Goal: Task Accomplishment & Management: Complete application form

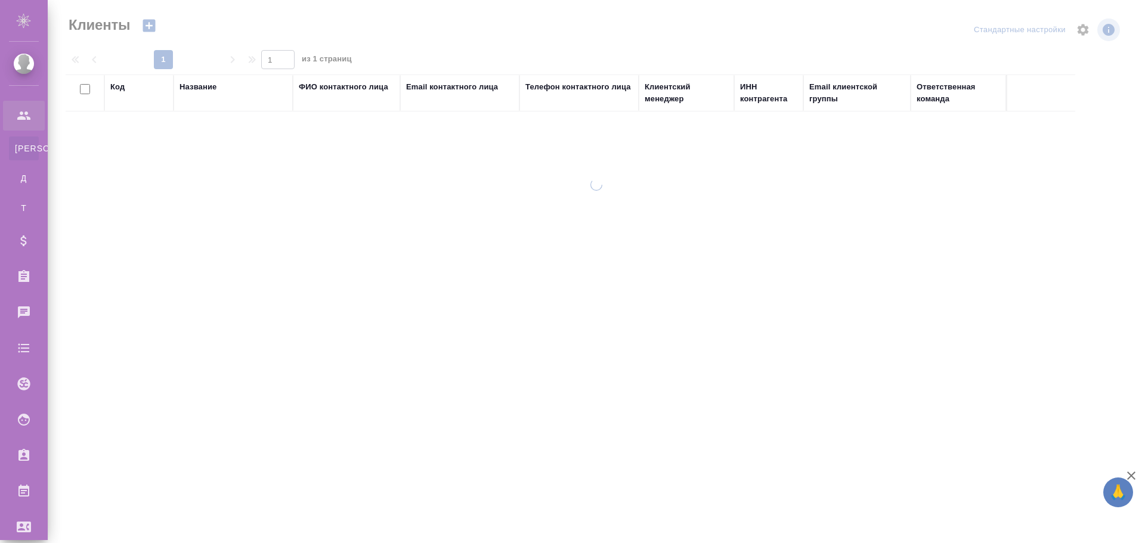
select select "RU"
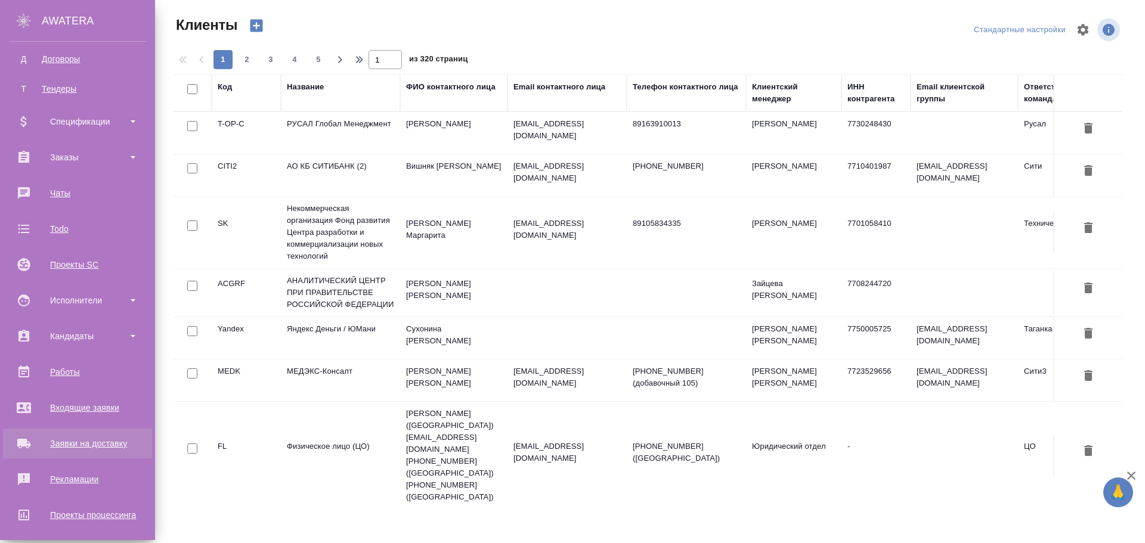
scroll to position [179, 0]
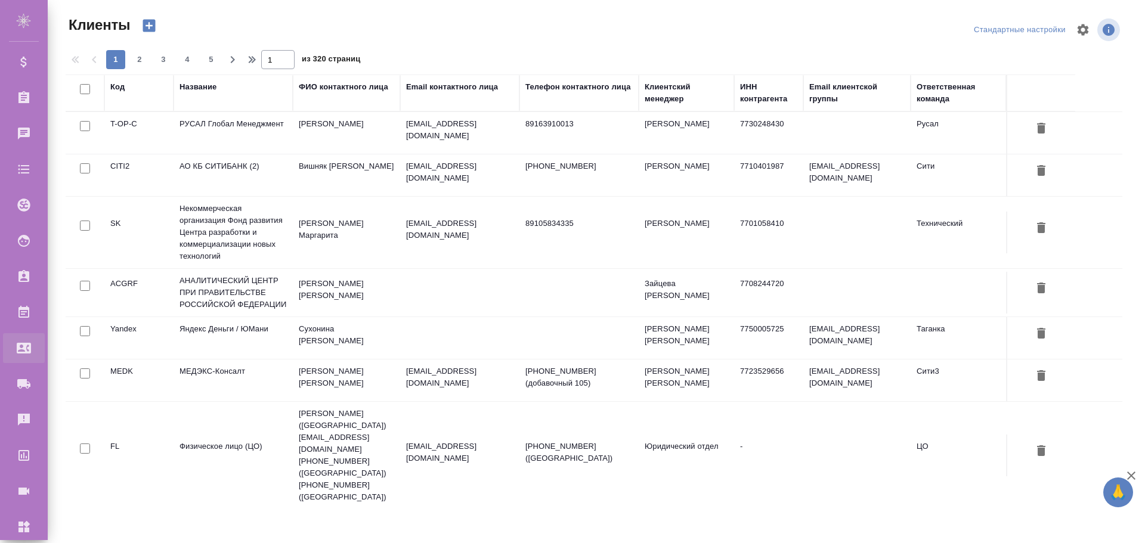
click at [24, 350] on div "Входящие заявки" at bounding box center [9, 348] width 30 height 18
select select "RU"
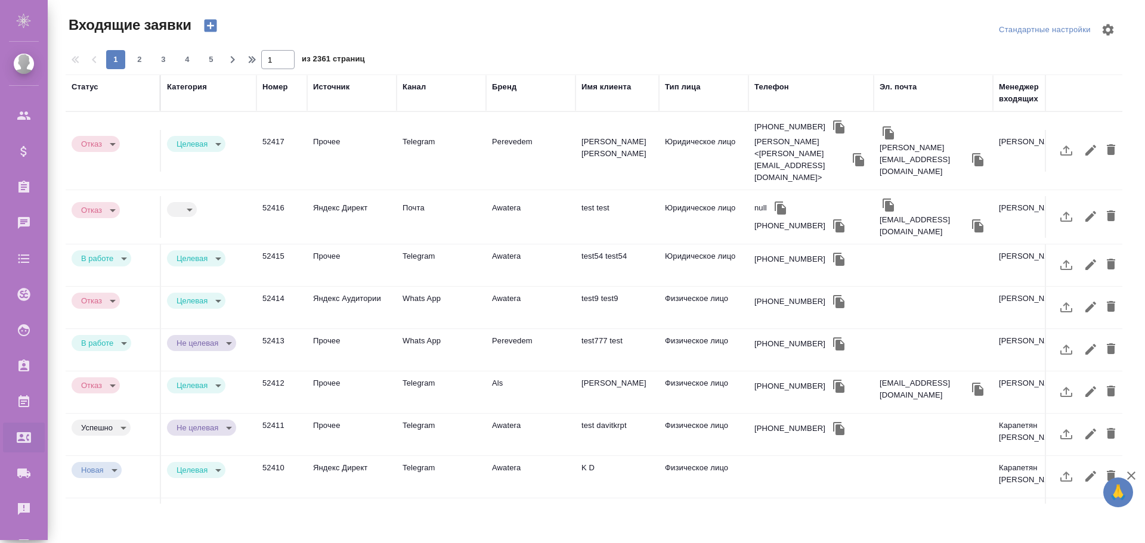
click at [209, 24] on icon "button" at bounding box center [210, 26] width 13 height 13
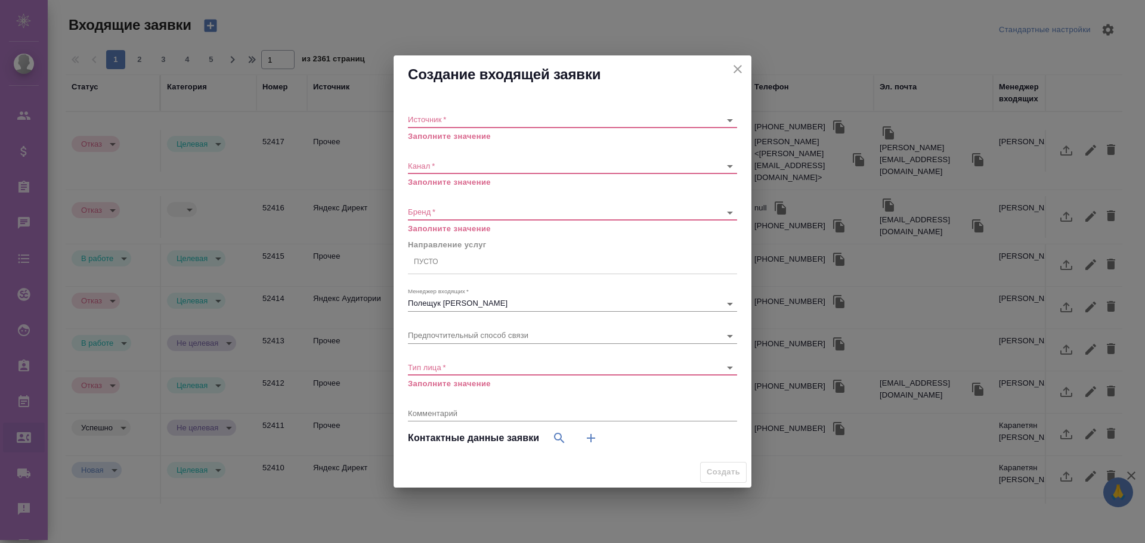
click at [444, 121] on body "🙏 .cls-1 fill:#fff; AWATERA Poleshchuk Grigory Клиенты Спецификации Заказы Чаты…" at bounding box center [572, 271] width 1145 height 543
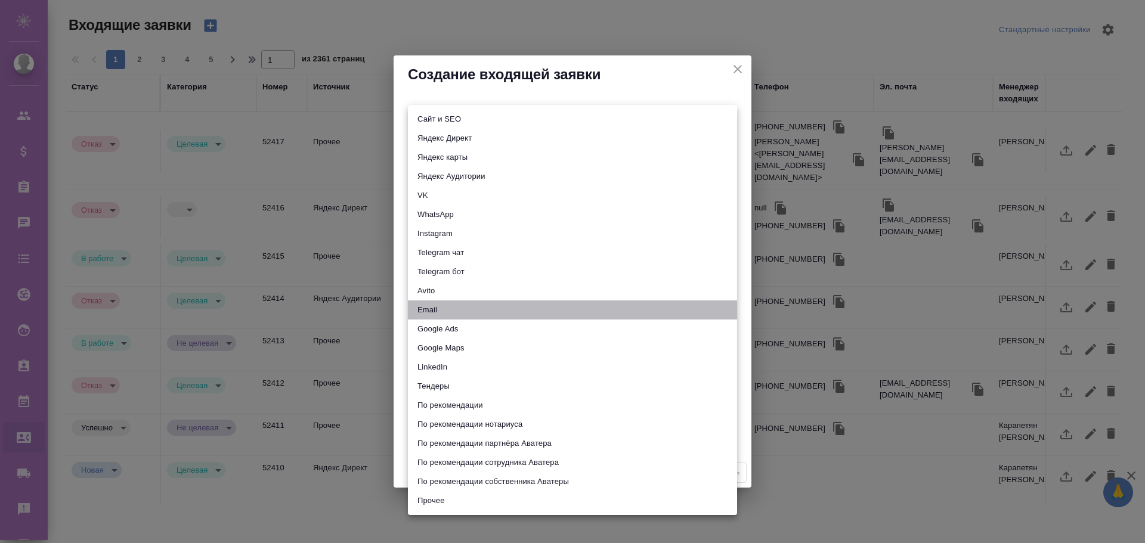
click at [425, 309] on li "Email" at bounding box center [572, 310] width 329 height 19
type input "emailAds"
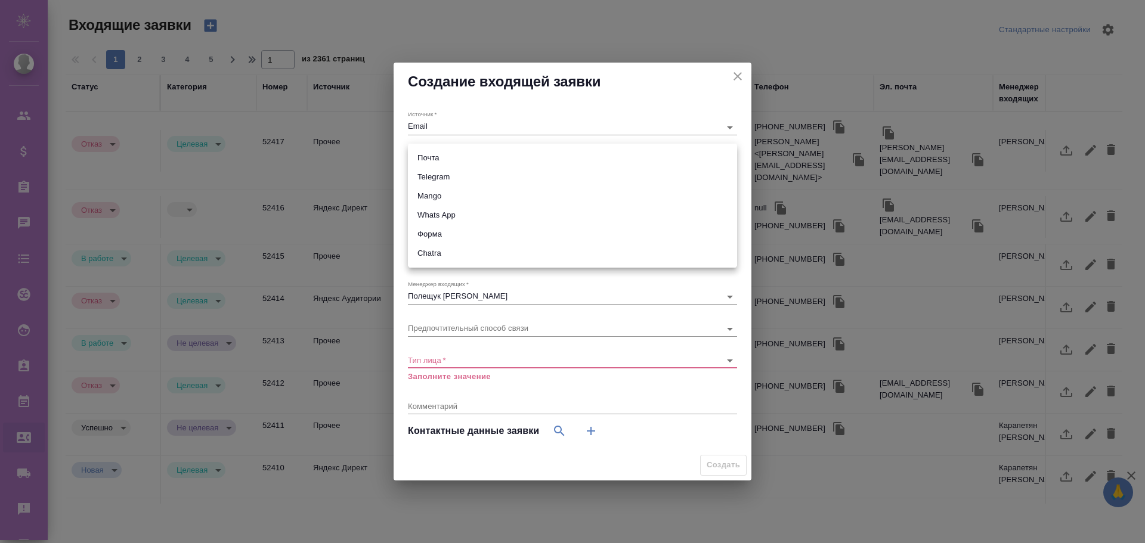
click at [432, 159] on body "🙏 .cls-1 fill:#fff; AWATERA Poleshchuk Grigory Клиенты Спецификации Заказы 0 Ча…" at bounding box center [572, 271] width 1145 height 543
drag, startPoint x: 422, startPoint y: 157, endPoint x: 427, endPoint y: 179, distance: 22.7
click at [422, 156] on li "Почта" at bounding box center [572, 157] width 329 height 19
type input "640a088c6aae0874b0a8d791"
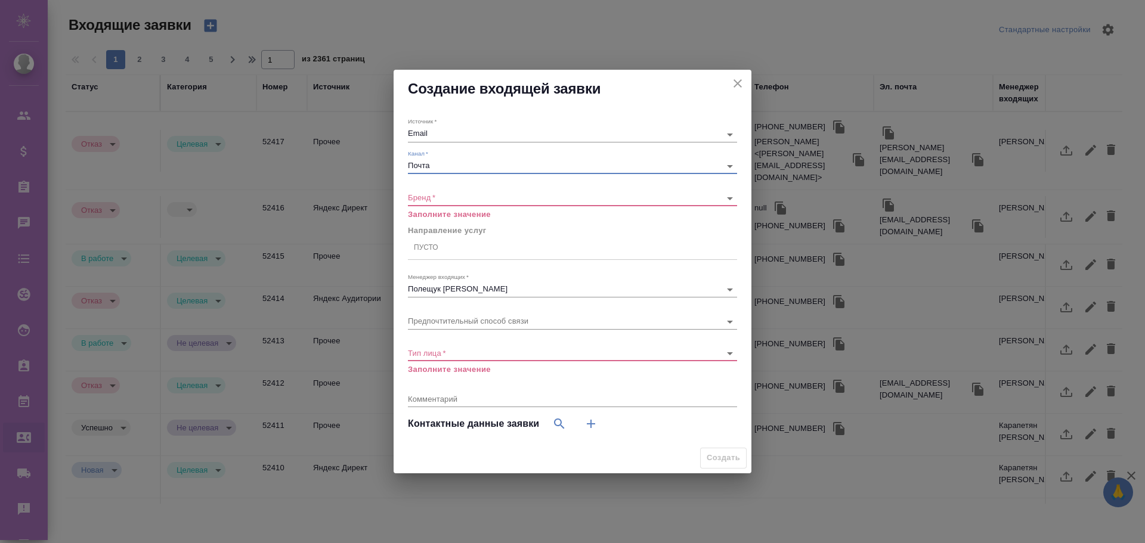
click at [426, 196] on body "🙏 .cls-1 fill:#fff; AWATERA Poleshchuk Grigory Клиенты Спецификации Заказы 0 Ча…" at bounding box center [572, 271] width 1145 height 543
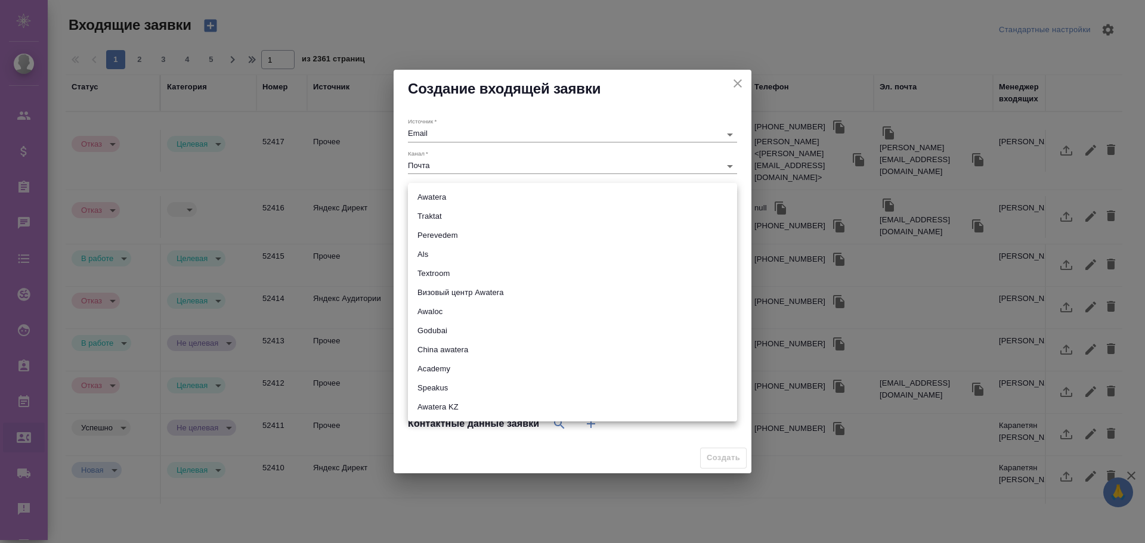
click at [430, 194] on li "Awatera" at bounding box center [572, 197] width 329 height 19
type input "awatera"
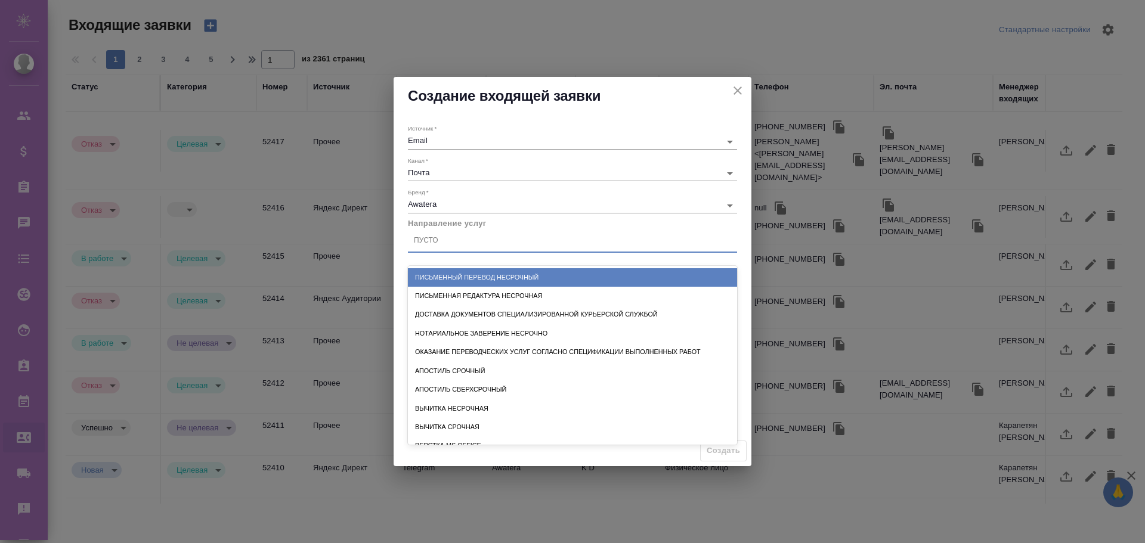
click at [432, 243] on div "Пусто" at bounding box center [426, 241] width 24 height 10
click at [436, 280] on div "Письменный перевод несрочный" at bounding box center [572, 277] width 329 height 18
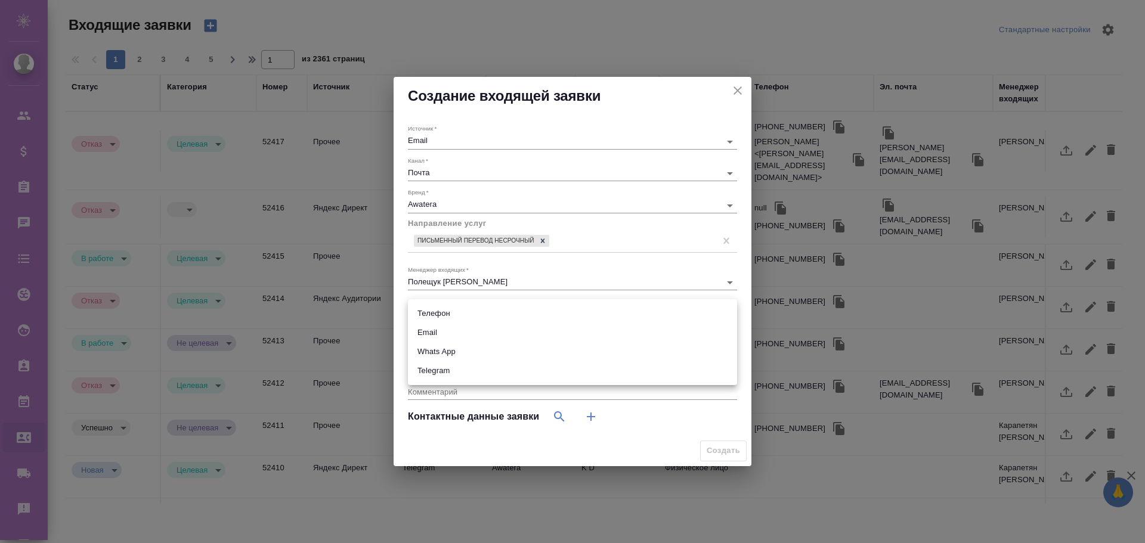
click at [440, 315] on body "🙏 .cls-1 fill:#fff; AWATERA Poleshchuk Grigory Клиенты Спецификации Заказы 0 Ча…" at bounding box center [572, 271] width 1145 height 543
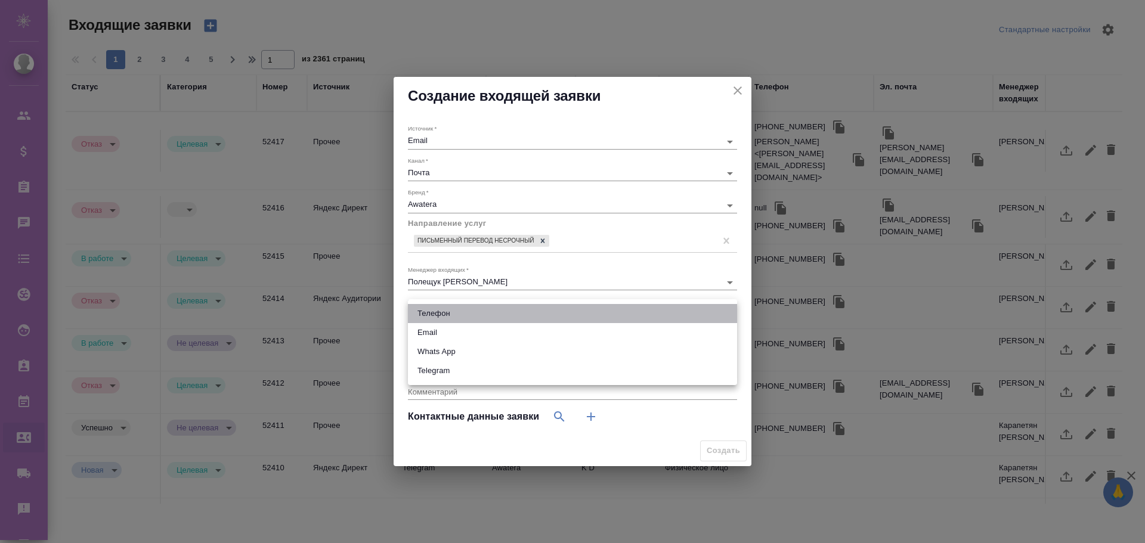
click at [435, 312] on li "Телефон" at bounding box center [572, 313] width 329 height 19
type input "phone"
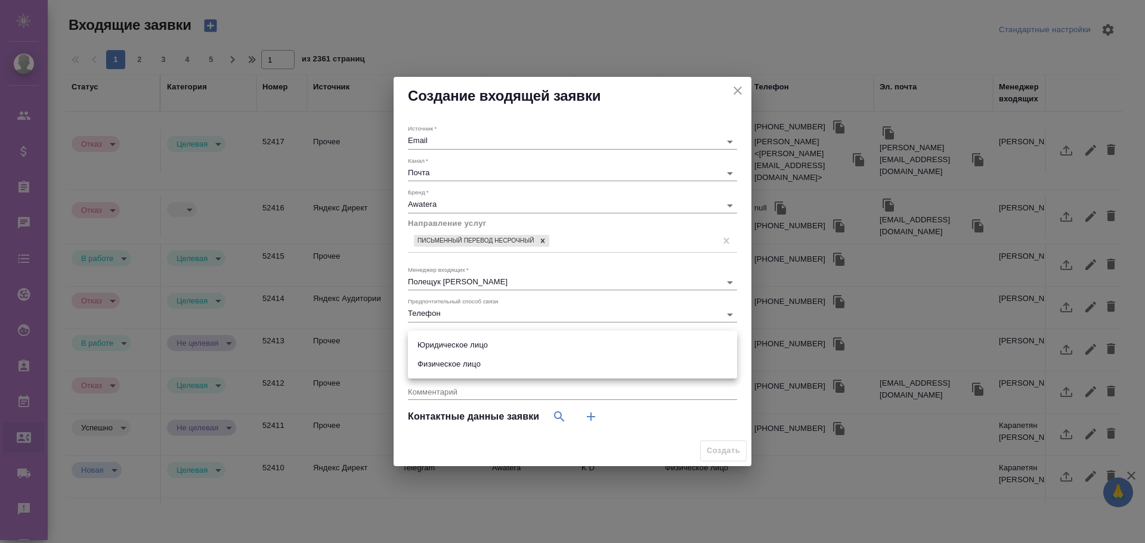
click at [432, 347] on body "🙏 .cls-1 fill:#fff; AWATERA Poleshchuk Grigory Клиенты Спецификации Заказы 0 Ча…" at bounding box center [572, 271] width 1145 height 543
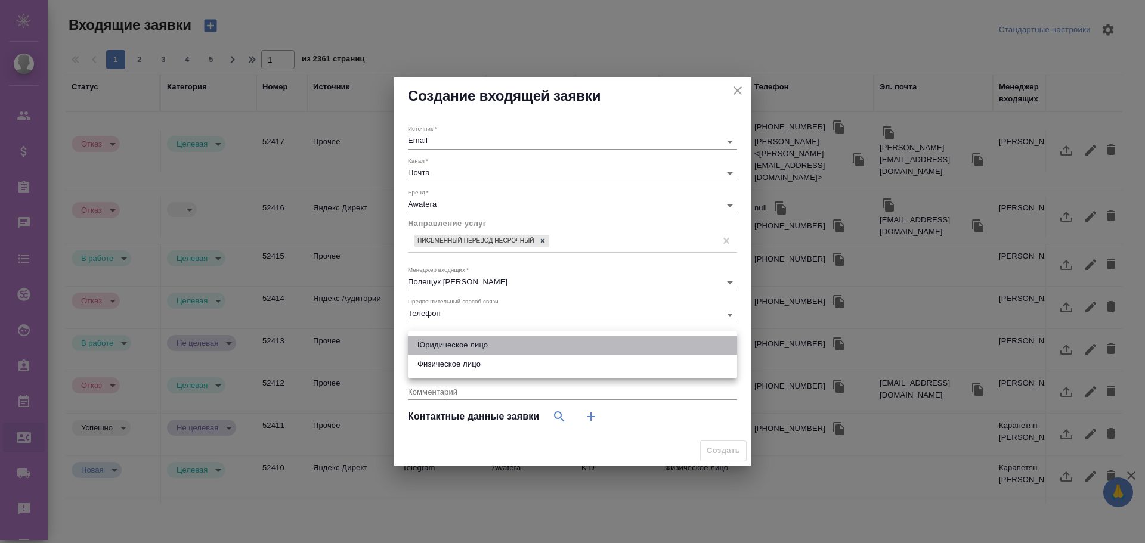
click at [438, 346] on li "Юридическое лицо" at bounding box center [572, 345] width 329 height 19
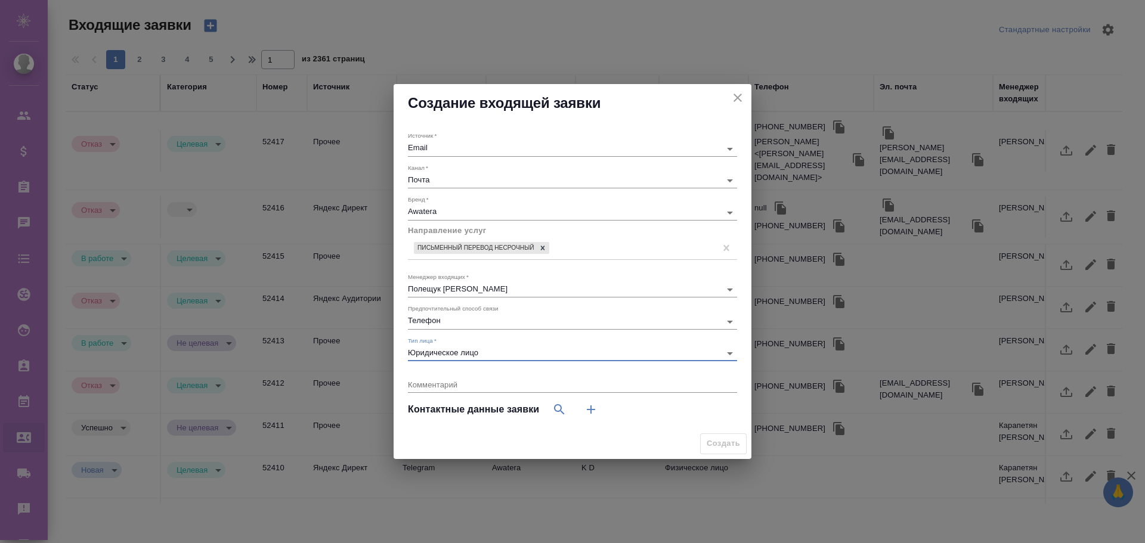
click at [436, 352] on body "🙏 .cls-1 fill:#fff; AWATERA Poleshchuk Grigory Клиенты Спецификации Заказы 0 Ча…" at bounding box center [572, 271] width 1145 height 543
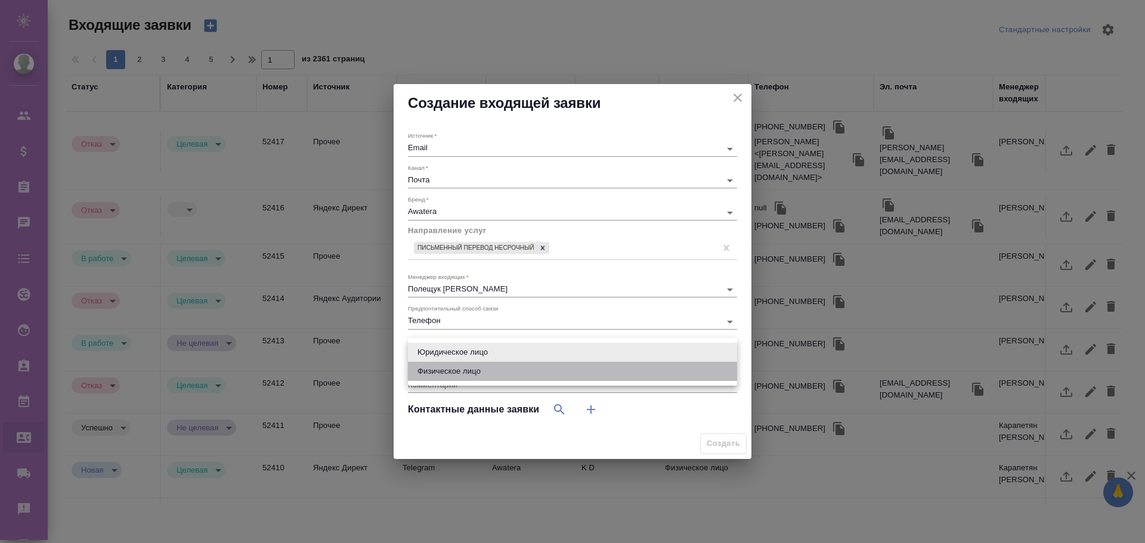
click at [438, 376] on li "Физическое лицо" at bounding box center [572, 371] width 329 height 19
type input "private"
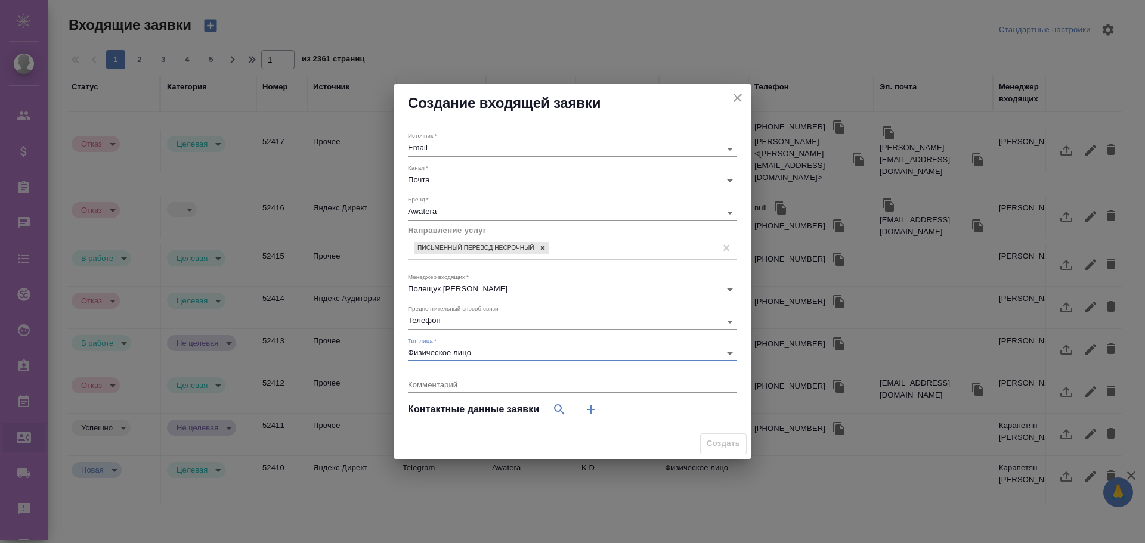
click at [466, 389] on div "x" at bounding box center [572, 385] width 329 height 15
click at [588, 409] on icon "button" at bounding box center [591, 409] width 14 height 14
select select "RU"
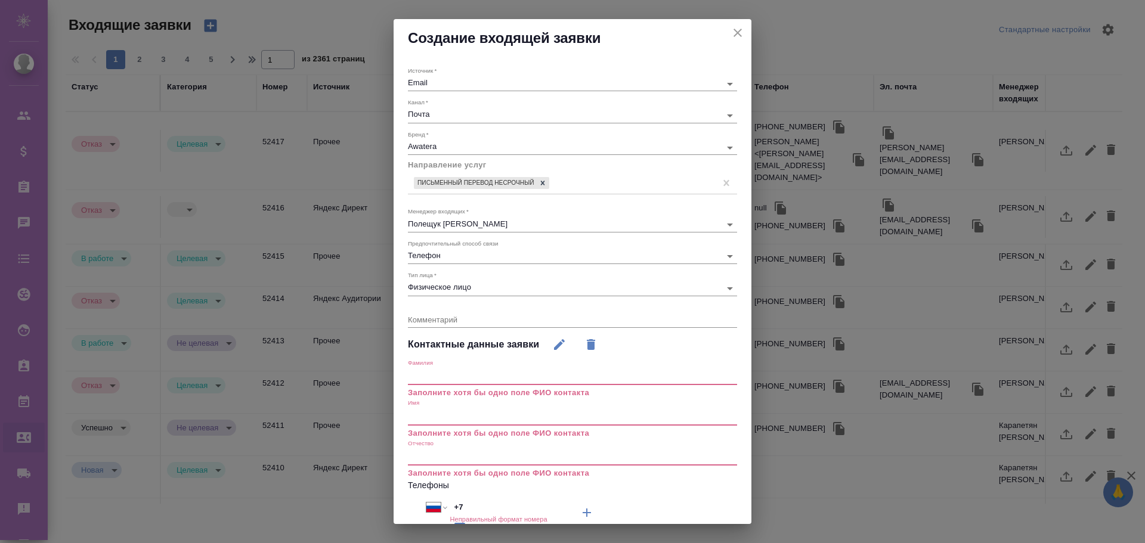
click at [453, 320] on textarea at bounding box center [572, 319] width 329 height 9
type textarea "r"
type textarea "коммент"
click at [460, 379] on input "text" at bounding box center [572, 376] width 329 height 17
type input "POLESCHUK"
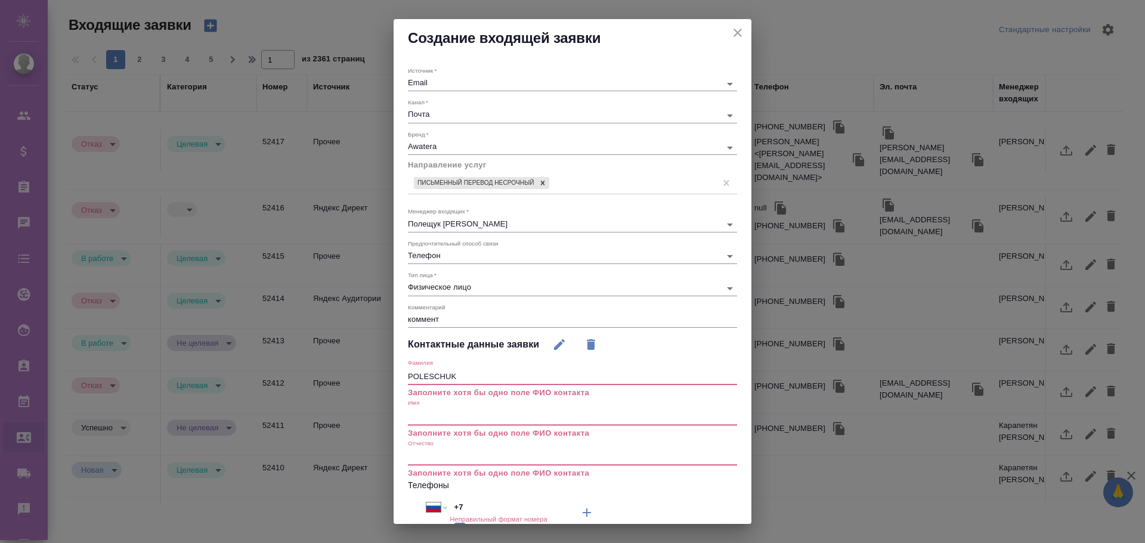
type input "phone"
type input "GRIGORIY"
type input "phone"
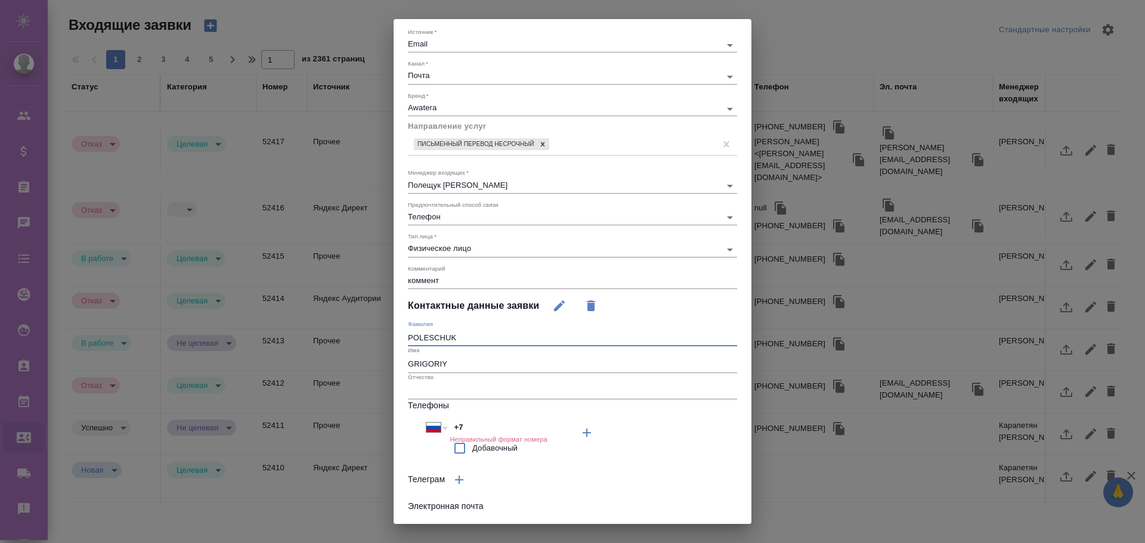
scroll to position [103, 0]
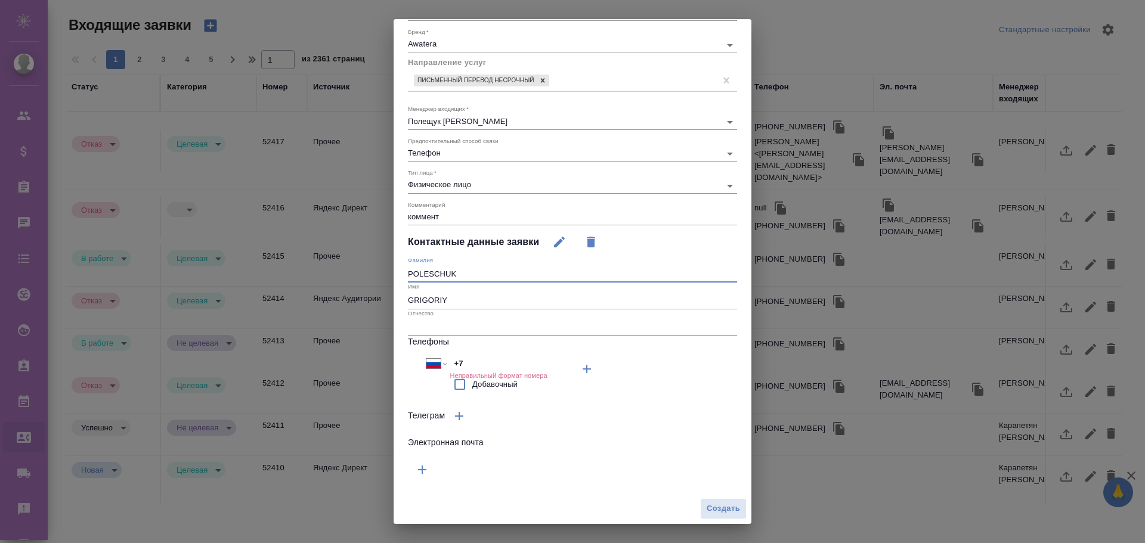
click at [484, 360] on input "+7" at bounding box center [502, 363] width 104 height 17
type input "+7 985 132 93 35"
click at [711, 509] on span "Создать" at bounding box center [723, 510] width 33 height 14
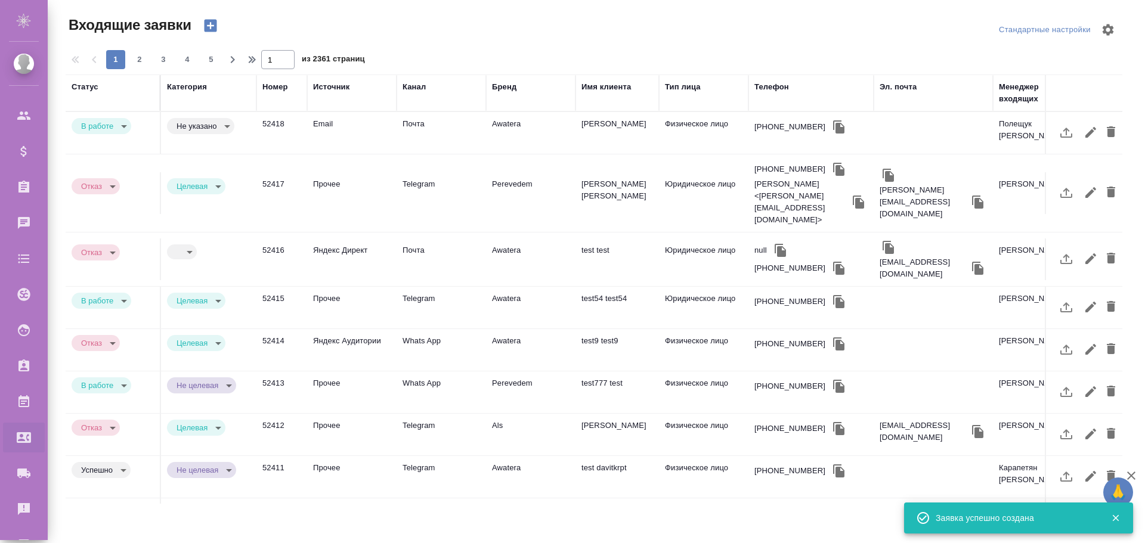
click at [225, 126] on body "🙏 .cls-1 fill:#fff; AWATERA Poleshchuk Grigory Клиенты Спецификации Заказы 0 Ча…" at bounding box center [572, 271] width 1145 height 543
click at [213, 129] on button "Целевая" at bounding box center [195, 126] width 38 height 13
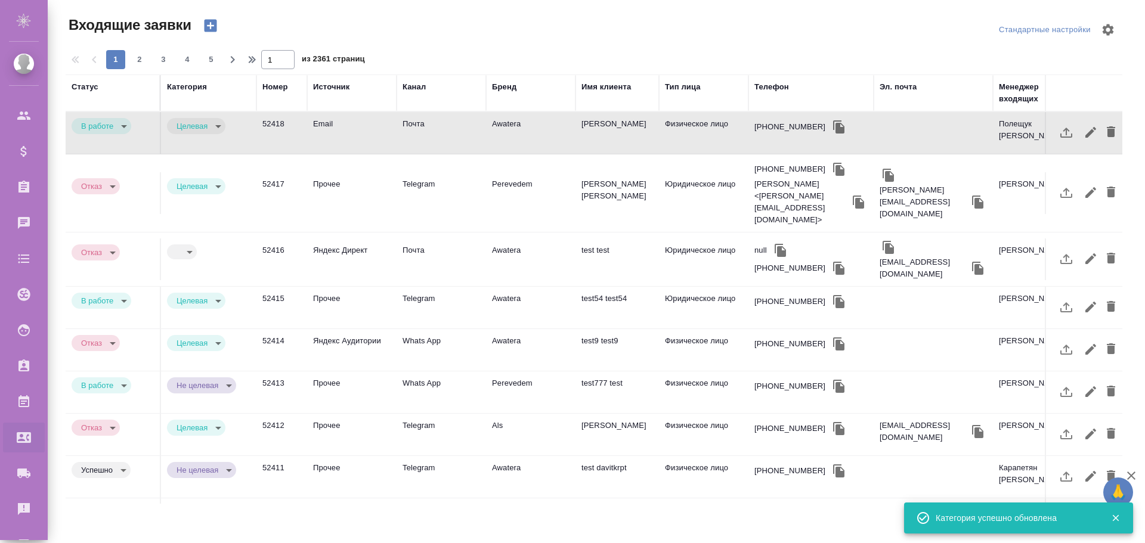
type input "target"
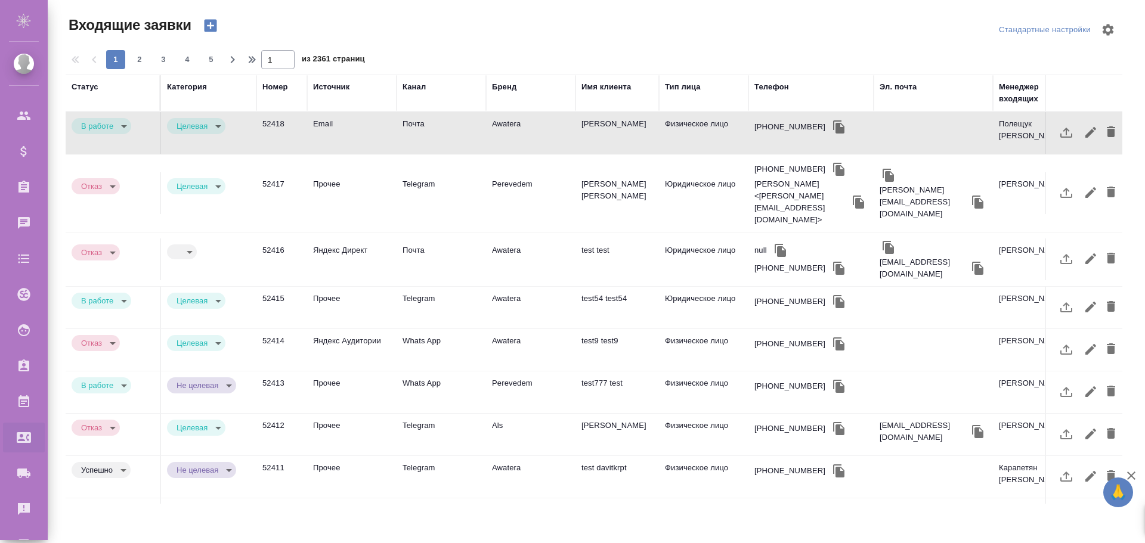
click at [346, 122] on td "Email" at bounding box center [351, 133] width 89 height 42
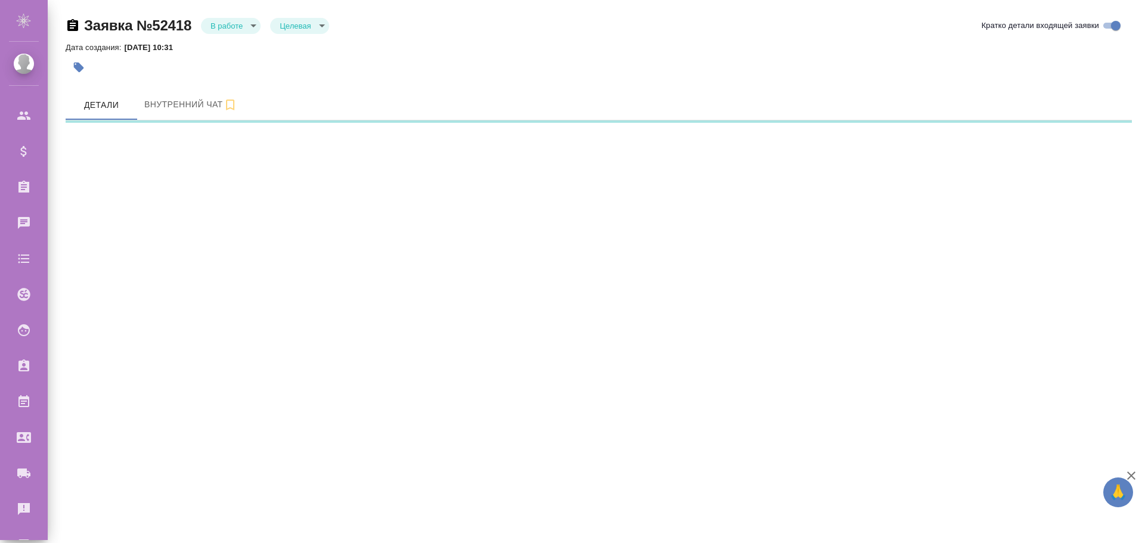
select select "RU"
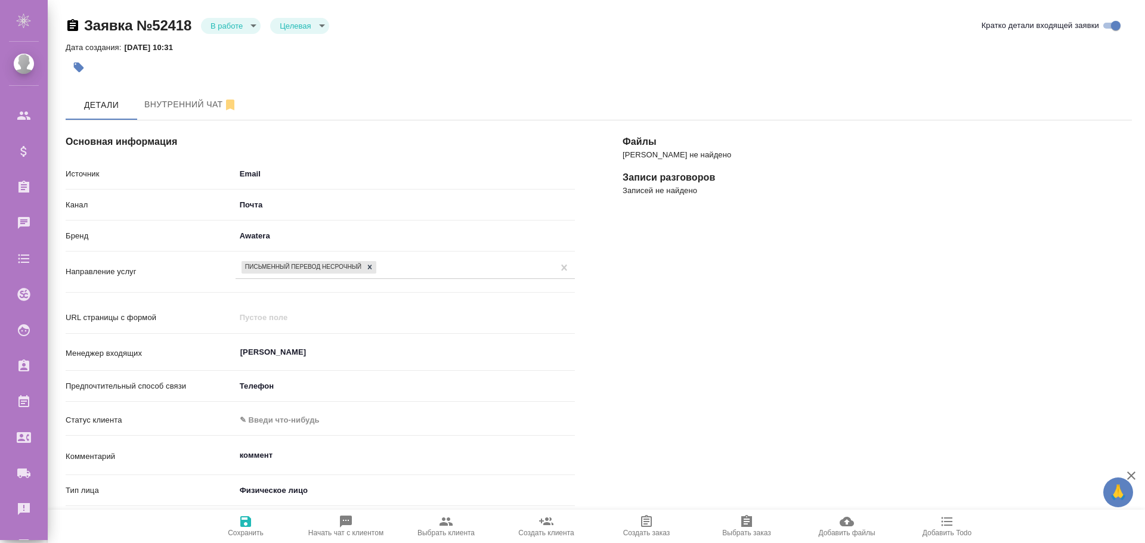
click at [649, 521] on icon "button" at bounding box center [646, 521] width 11 height 12
click at [453, 525] on icon "button" at bounding box center [445, 522] width 13 height 8
type textarea "x"
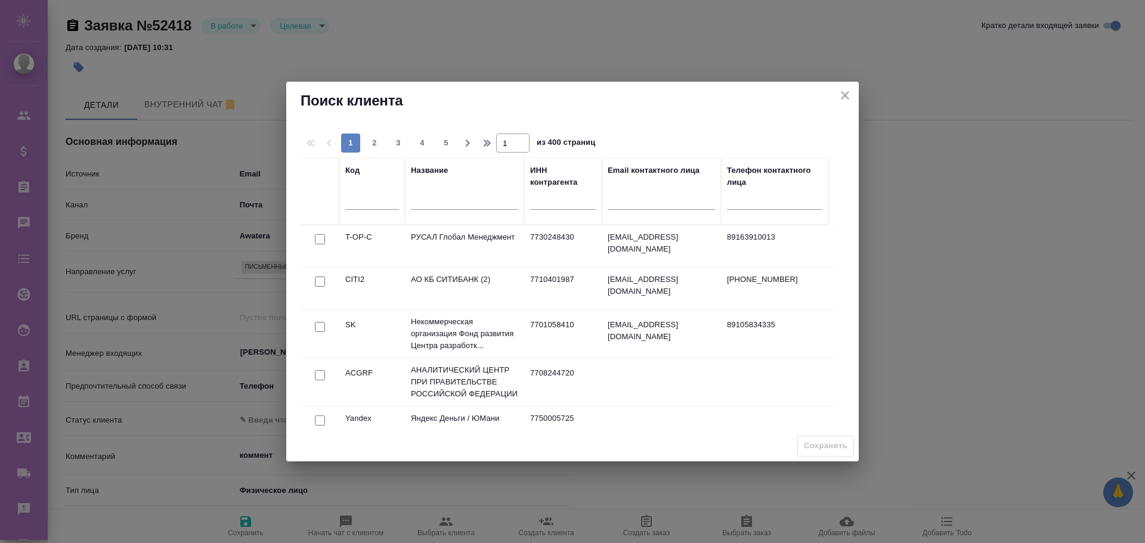
scroll to position [238, 0]
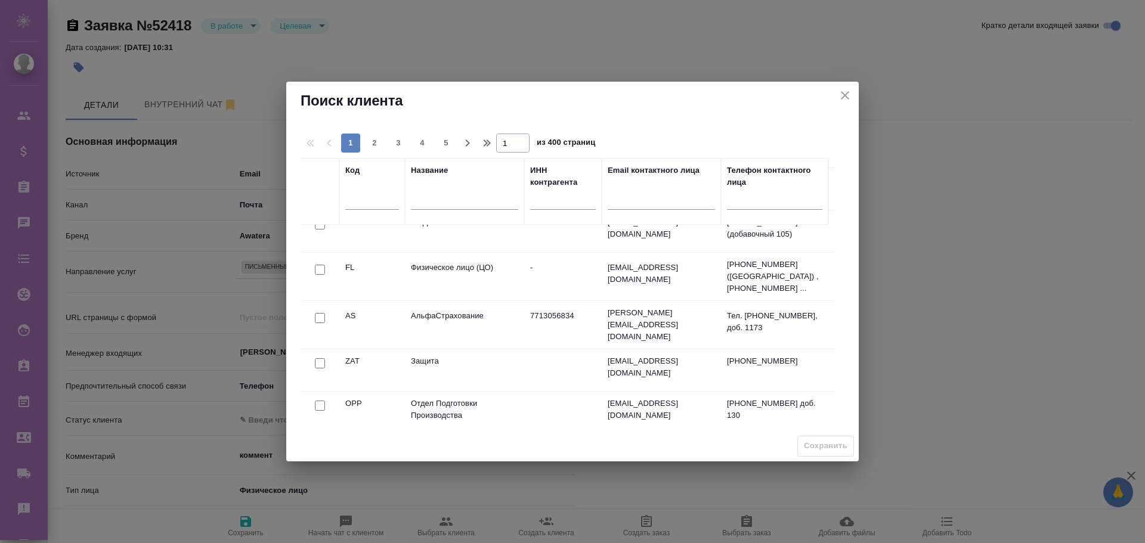
click at [320, 313] on input "checkbox" at bounding box center [320, 318] width 10 height 10
checkbox input "true"
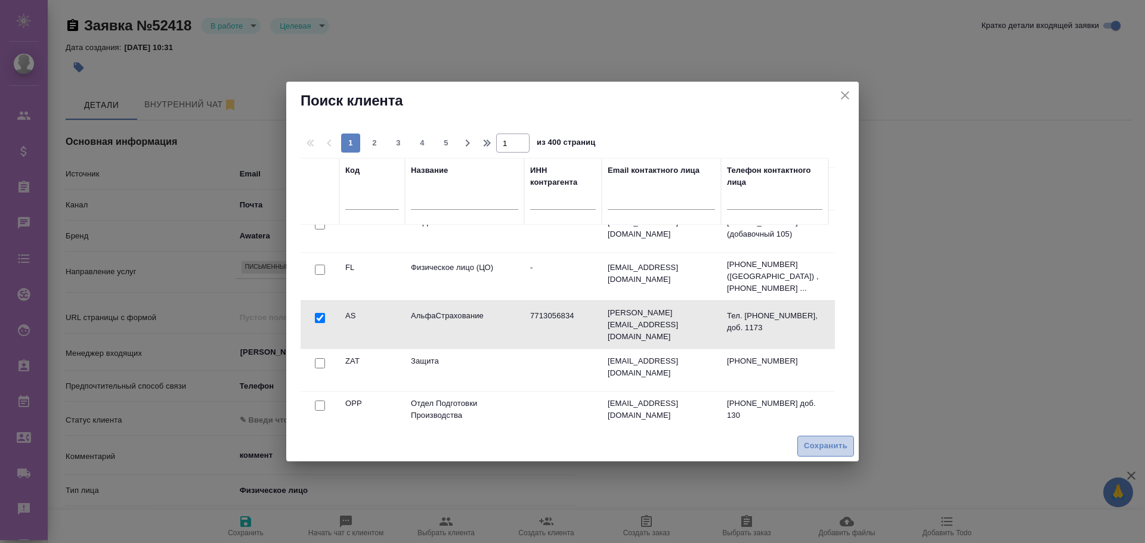
click at [822, 453] on span "Сохранить" at bounding box center [826, 446] width 44 height 14
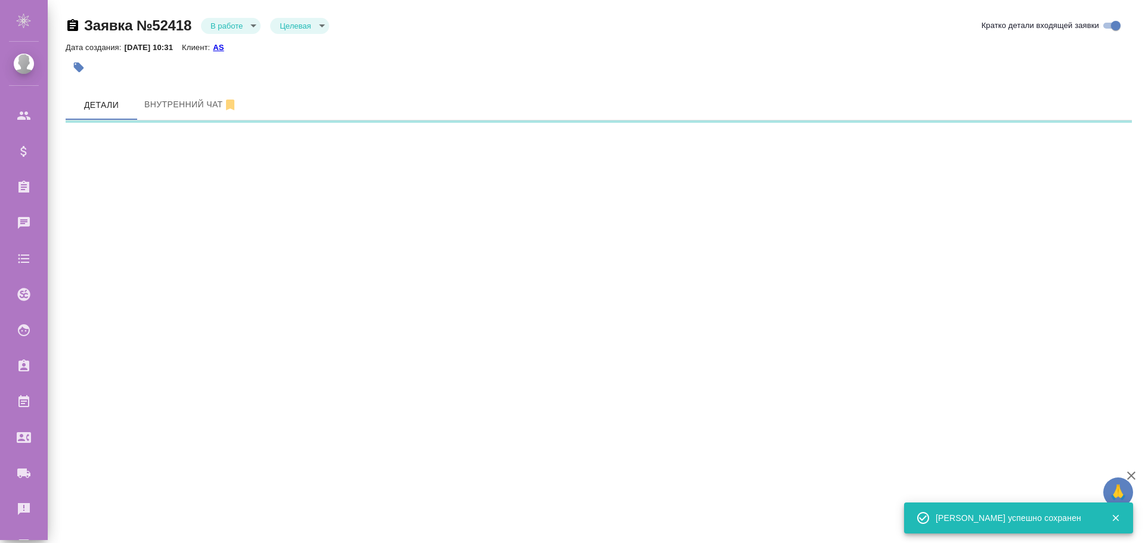
select select "RU"
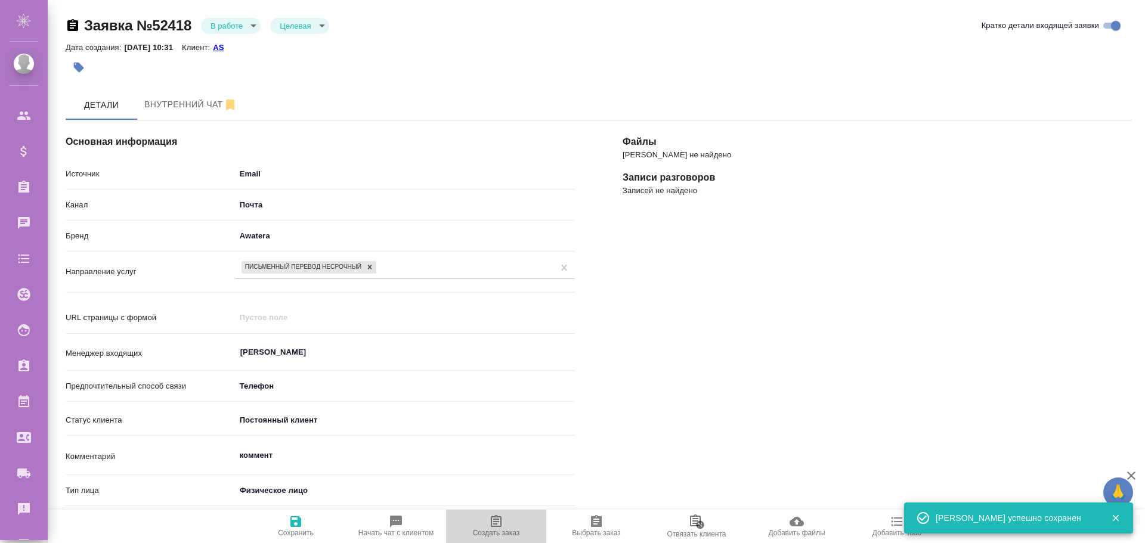
click at [496, 519] on icon "button" at bounding box center [496, 521] width 11 height 12
type textarea "x"
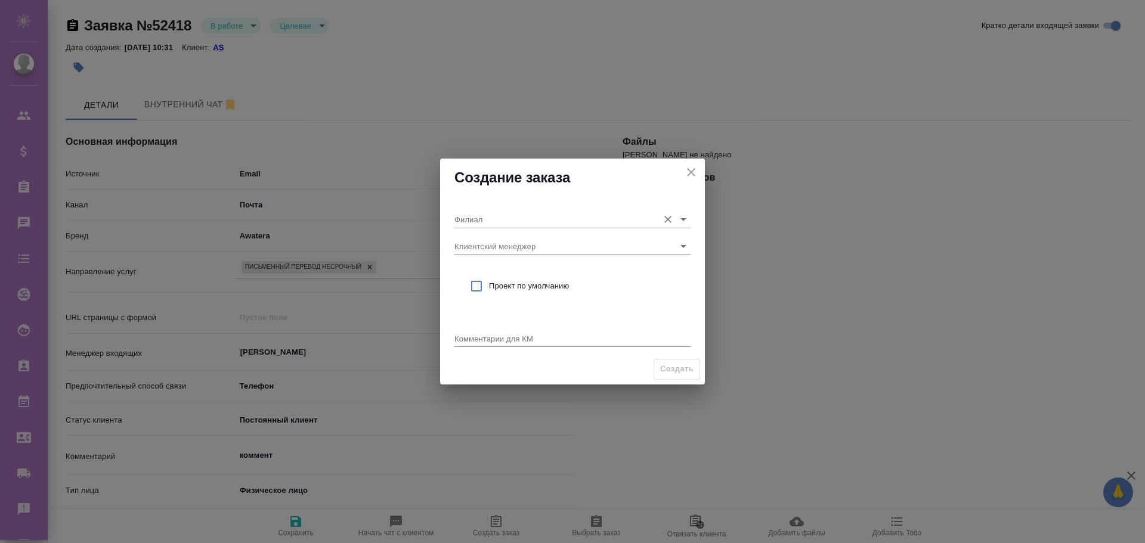
click at [483, 216] on input "Филиал" at bounding box center [553, 219] width 198 height 16
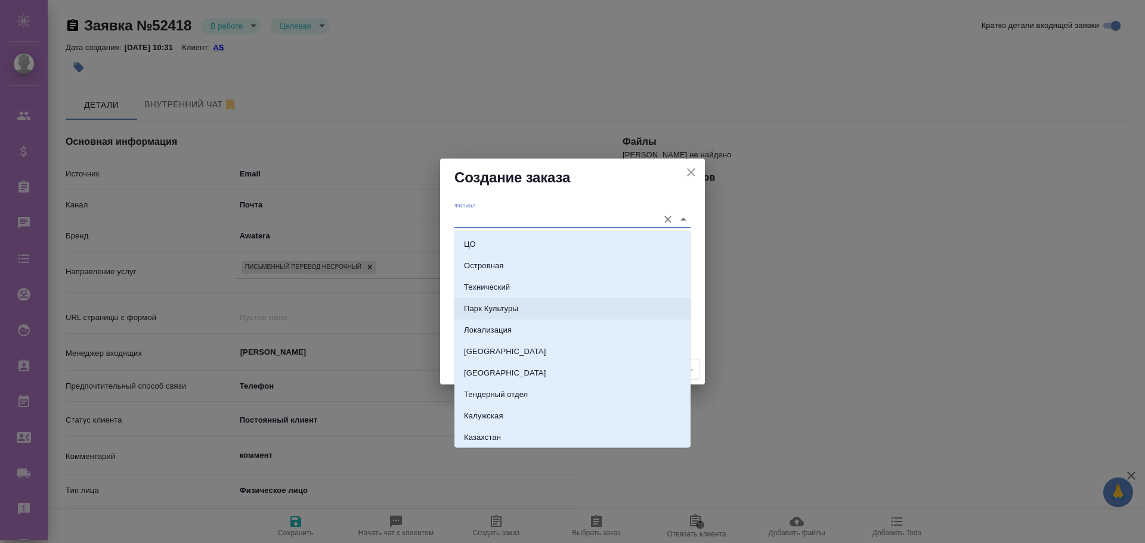
click at [487, 309] on p "Парк Культуры" at bounding box center [491, 309] width 54 height 12
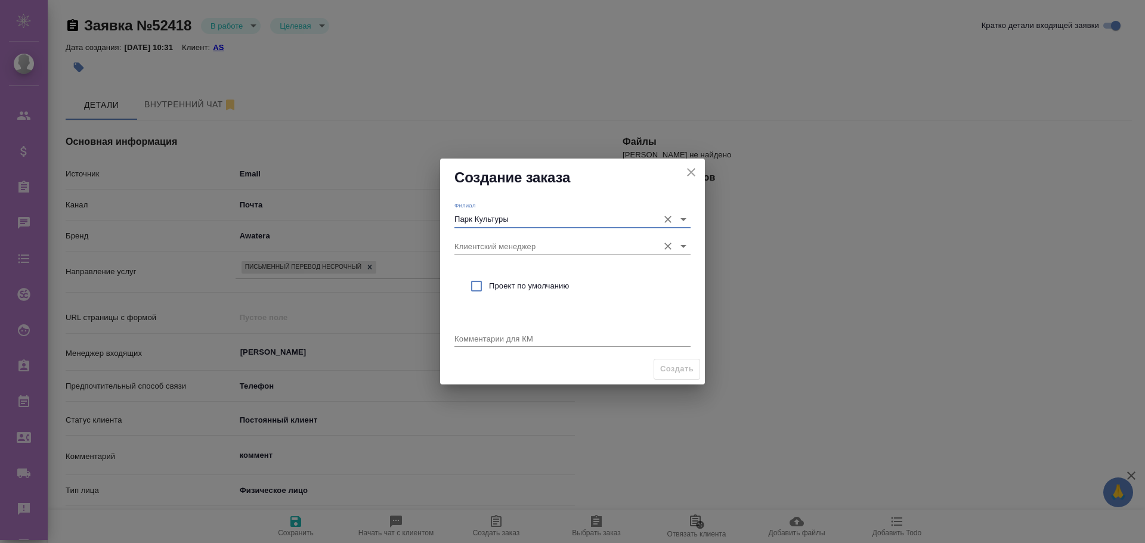
click at [485, 249] on input "Клиентский менеджер" at bounding box center [553, 246] width 198 height 16
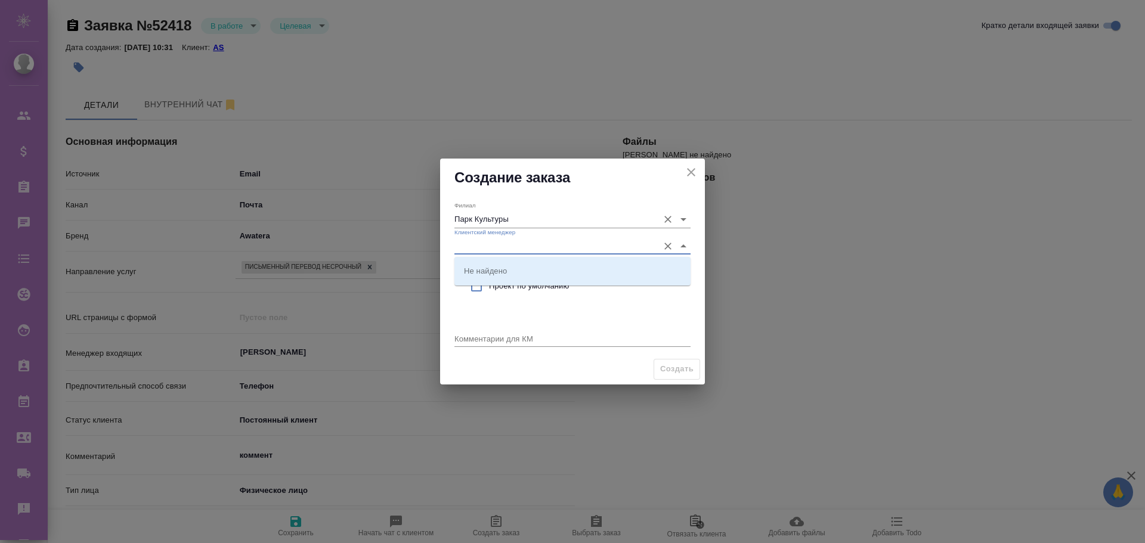
click at [483, 220] on input "Парк Культуры" at bounding box center [553, 219] width 198 height 16
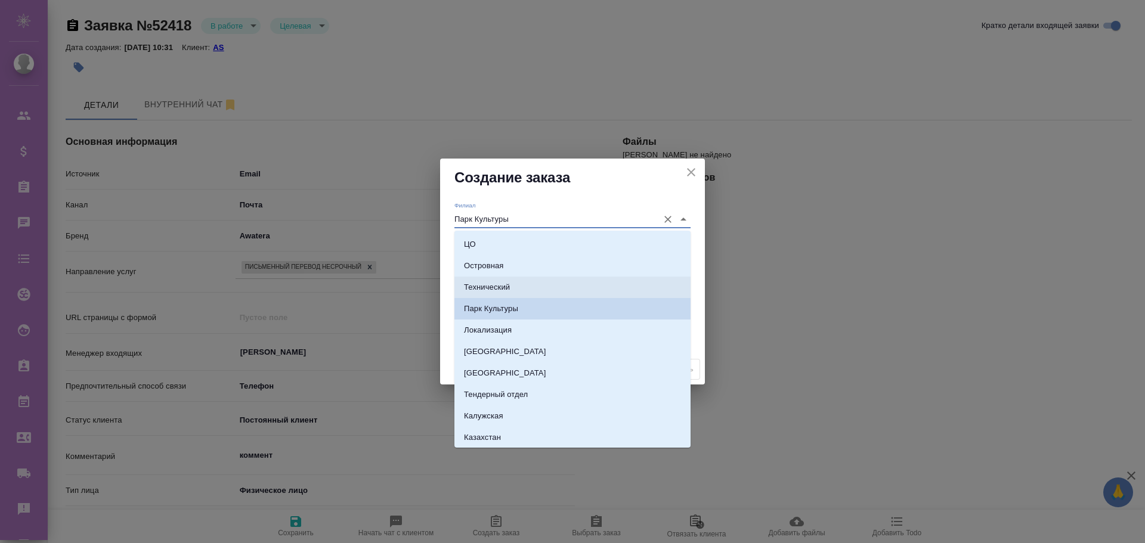
click at [485, 286] on p "Технический" at bounding box center [487, 287] width 46 height 12
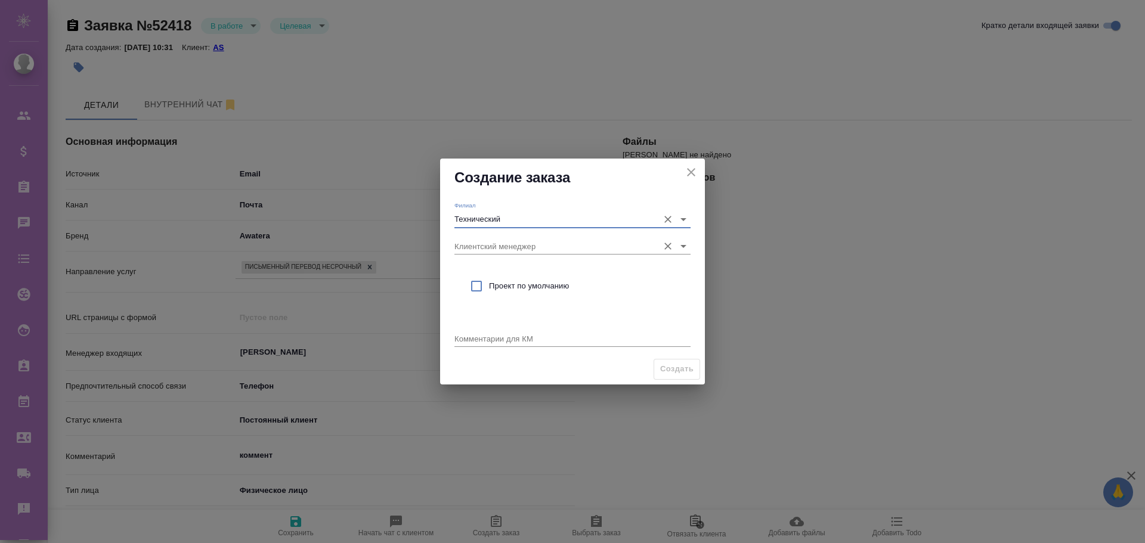
click at [484, 245] on input "Клиентский менеджер" at bounding box center [553, 246] width 198 height 16
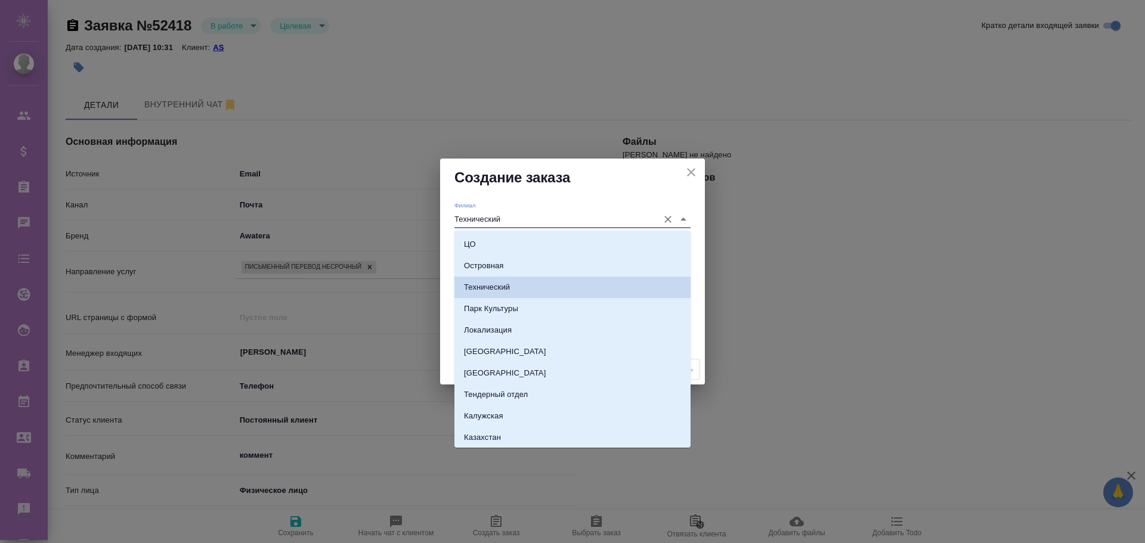
drag, startPoint x: 486, startPoint y: 219, endPoint x: 486, endPoint y: 233, distance: 13.7
click at [485, 219] on input "Технический" at bounding box center [553, 219] width 198 height 16
click at [490, 414] on p "Калужская" at bounding box center [483, 416] width 39 height 12
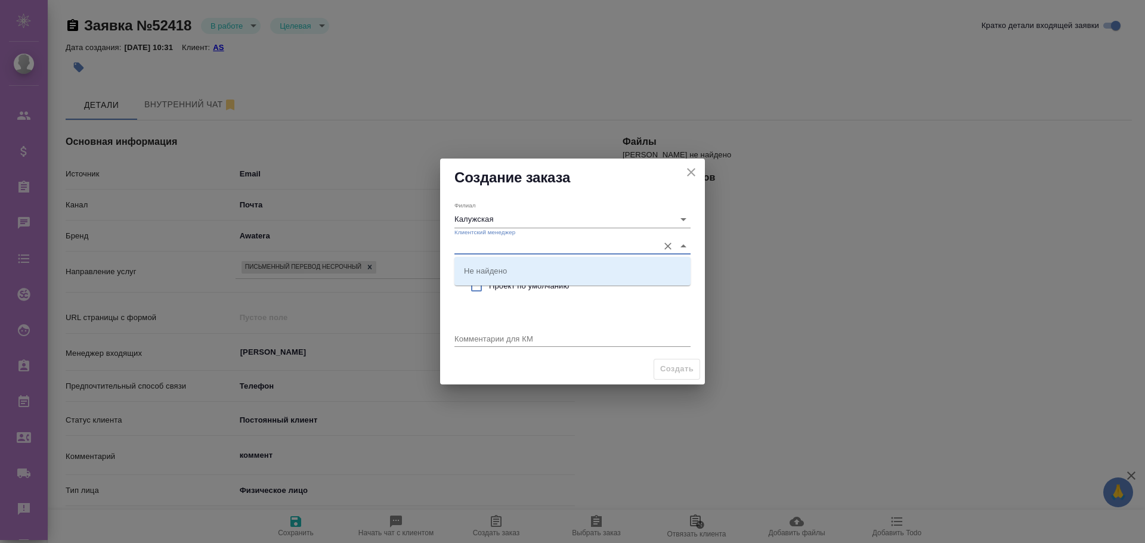
click at [486, 250] on input "Клиентский менеджер" at bounding box center [553, 246] width 198 height 16
click at [484, 242] on input "Клиентский менеджер" at bounding box center [553, 246] width 198 height 16
click at [487, 219] on input "Калужская" at bounding box center [553, 219] width 198 height 16
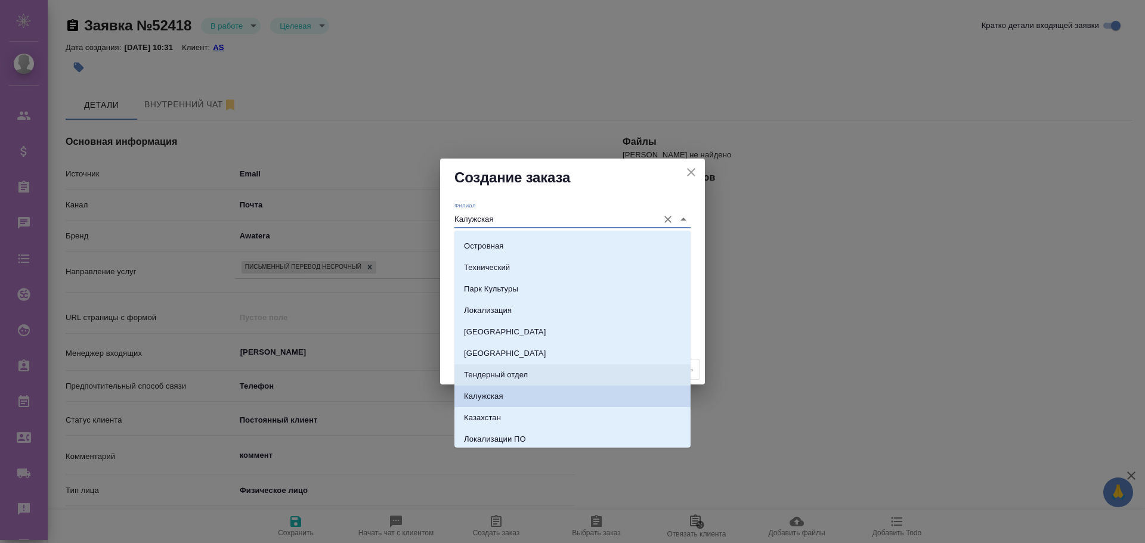
scroll to position [0, 0]
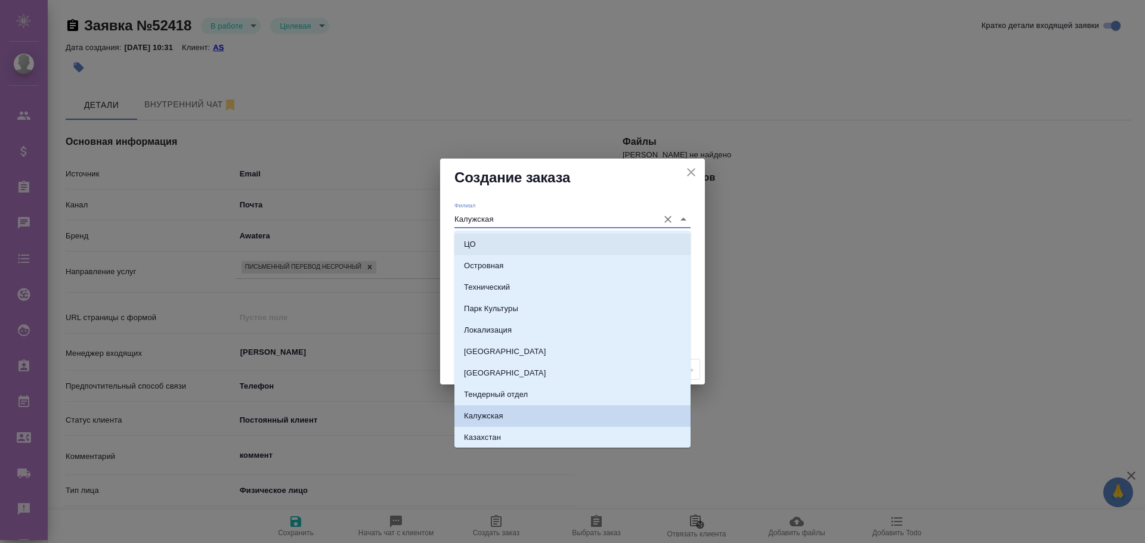
click at [480, 248] on li "ЦО" at bounding box center [572, 244] width 236 height 21
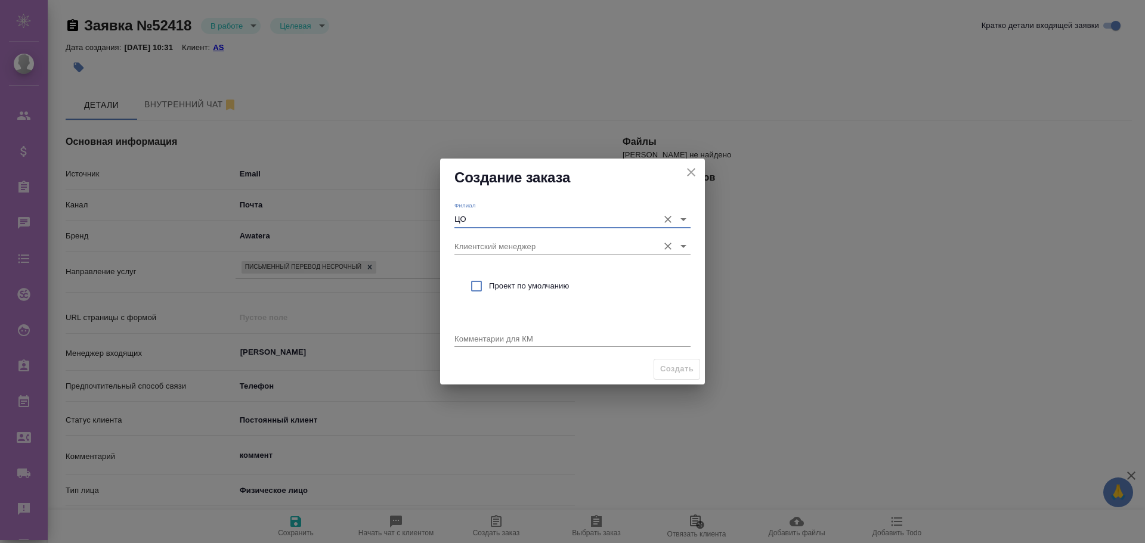
click at [479, 245] on input "Клиентский менеджер" at bounding box center [553, 246] width 198 height 16
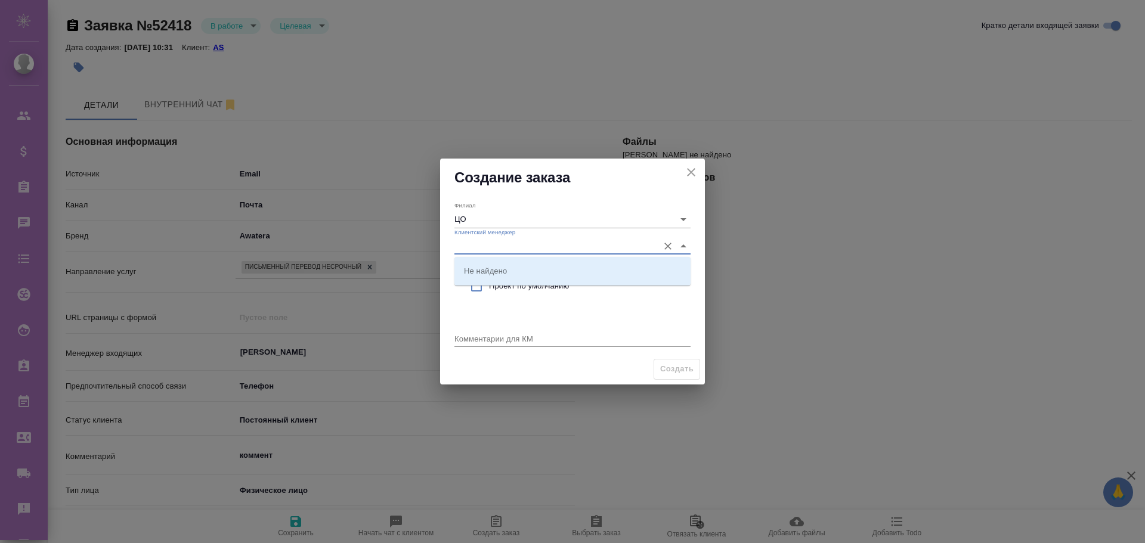
click at [479, 246] on input "Клиентский менеджер" at bounding box center [553, 246] width 198 height 16
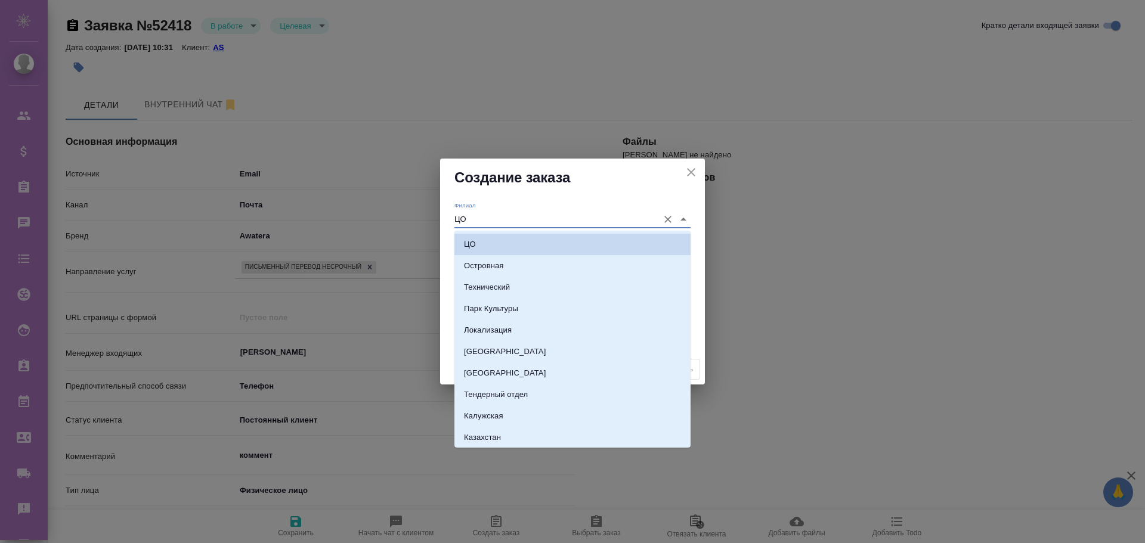
click at [480, 219] on input "ЦО" at bounding box center [553, 219] width 198 height 16
click at [482, 264] on p "Островная" at bounding box center [483, 266] width 39 height 12
type input "Островная"
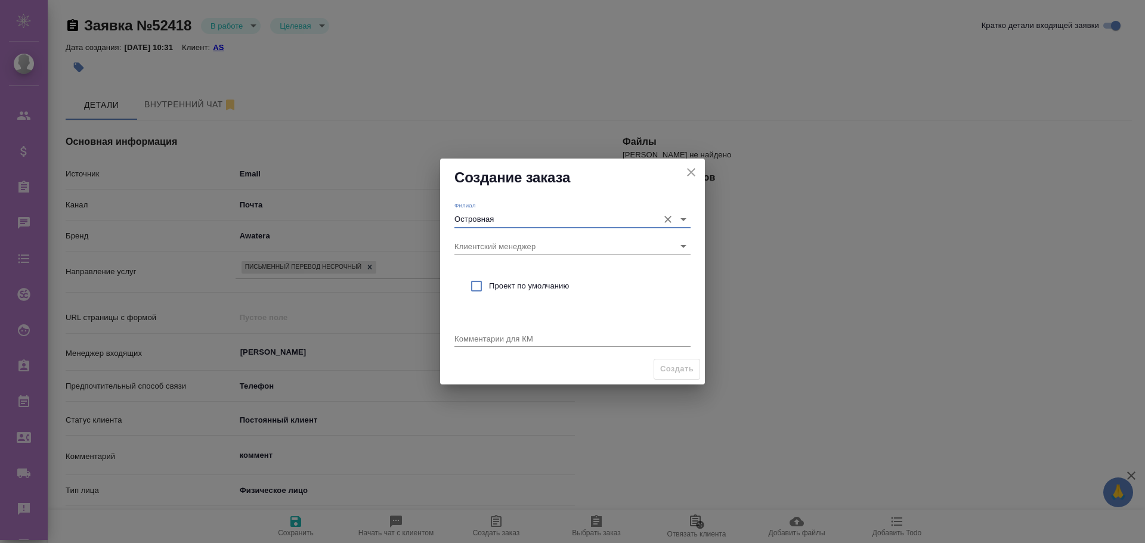
click at [477, 287] on input "checkbox" at bounding box center [476, 286] width 25 height 25
checkbox input "true"
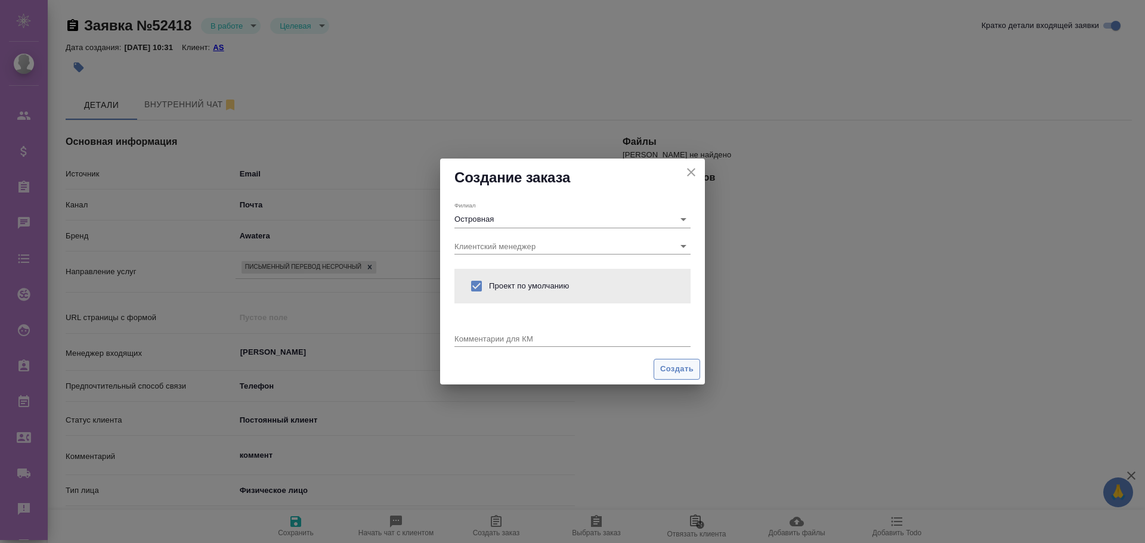
click at [663, 364] on span "Создать" at bounding box center [676, 370] width 33 height 14
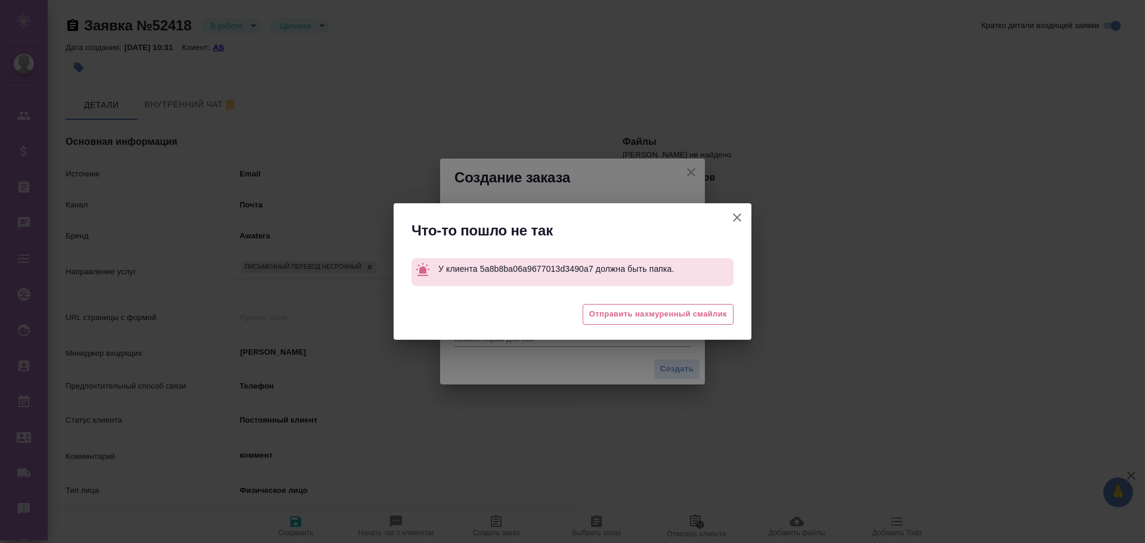
click at [736, 214] on icon "button" at bounding box center [737, 217] width 14 height 14
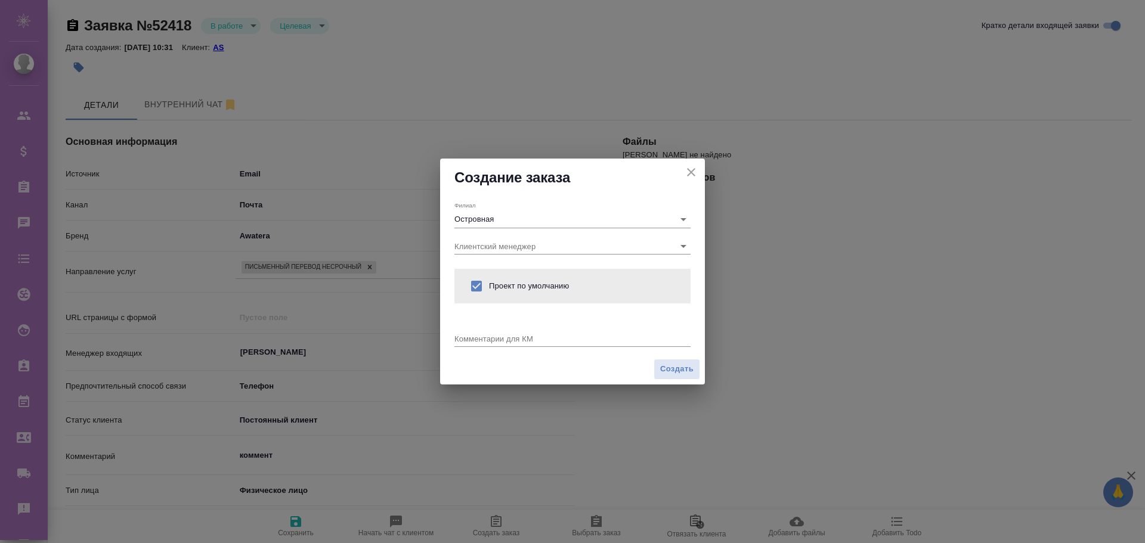
click at [690, 176] on icon "close" at bounding box center [691, 172] width 14 height 14
type textarea "x"
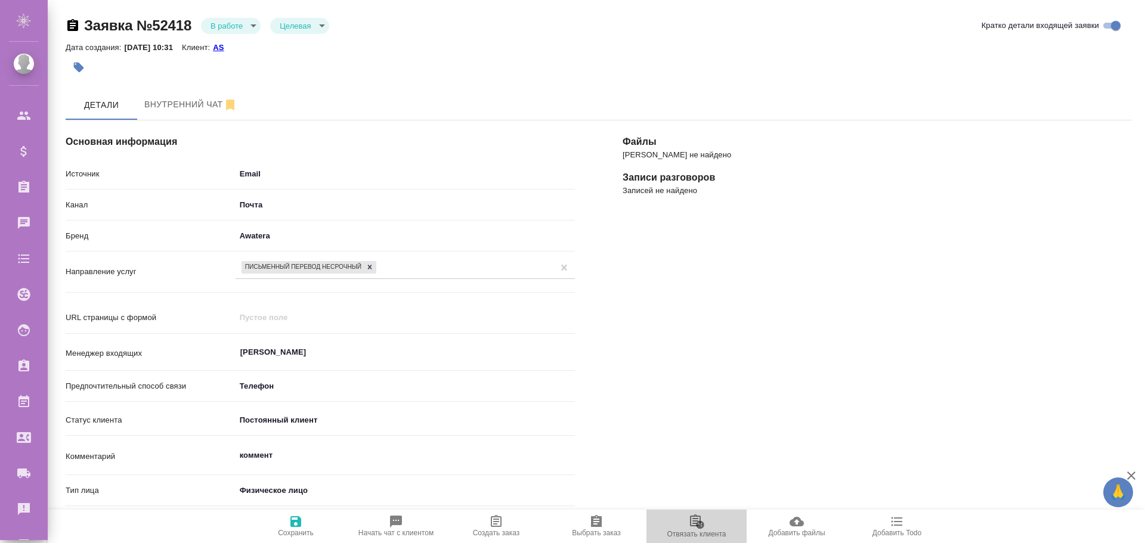
click at [717, 521] on span "Отвязать клиента" at bounding box center [696, 526] width 86 height 24
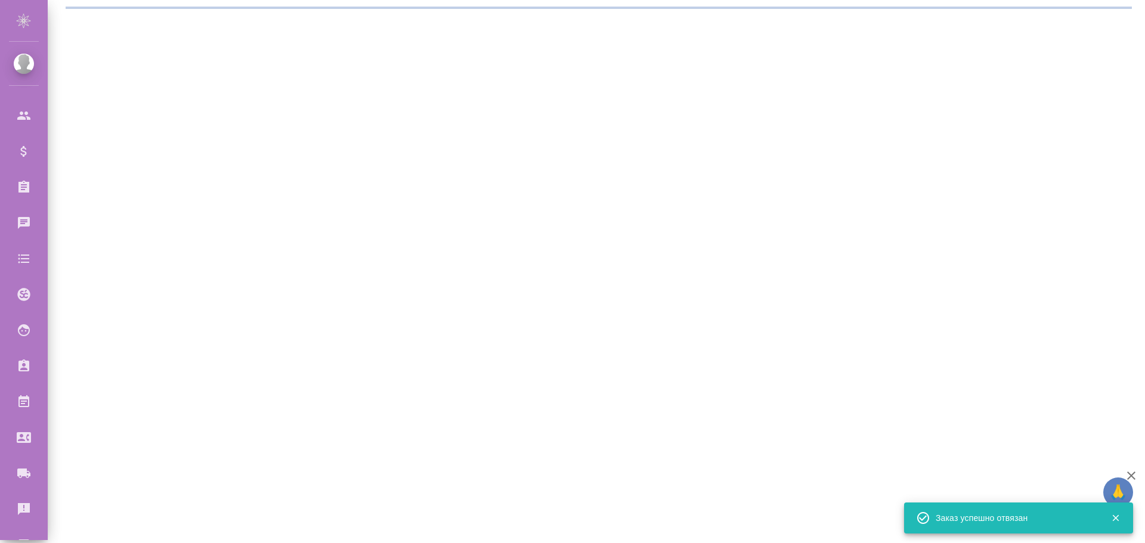
click at [701, 523] on div ".cls-1 fill:#fff; AWATERA Poleshchuk Grigory Клиенты Спецификации Заказы 0 Чаты…" at bounding box center [572, 271] width 1145 height 543
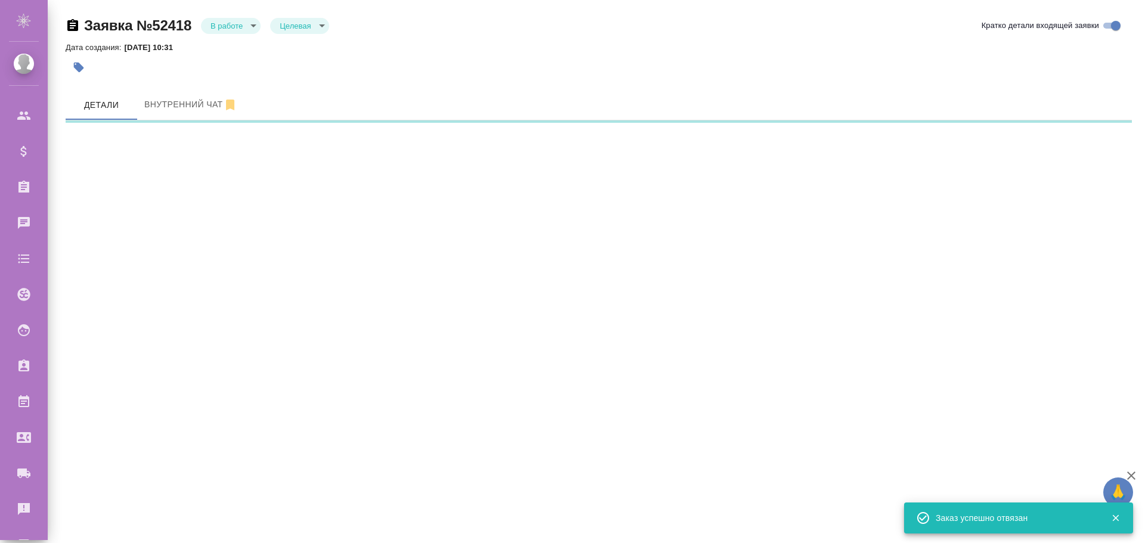
select select "RU"
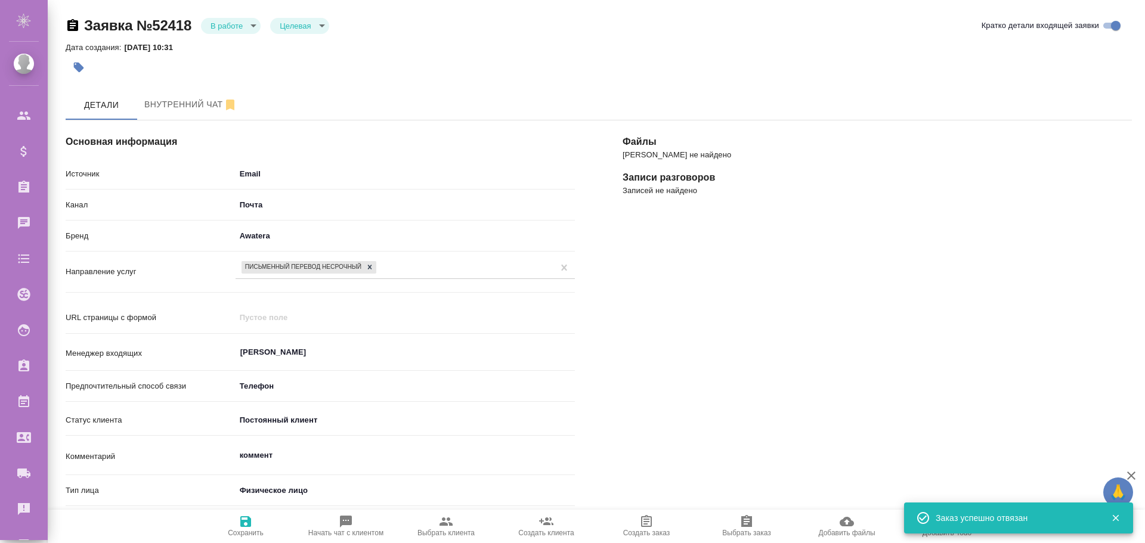
click at [449, 525] on icon "button" at bounding box center [445, 522] width 13 height 8
type textarea "x"
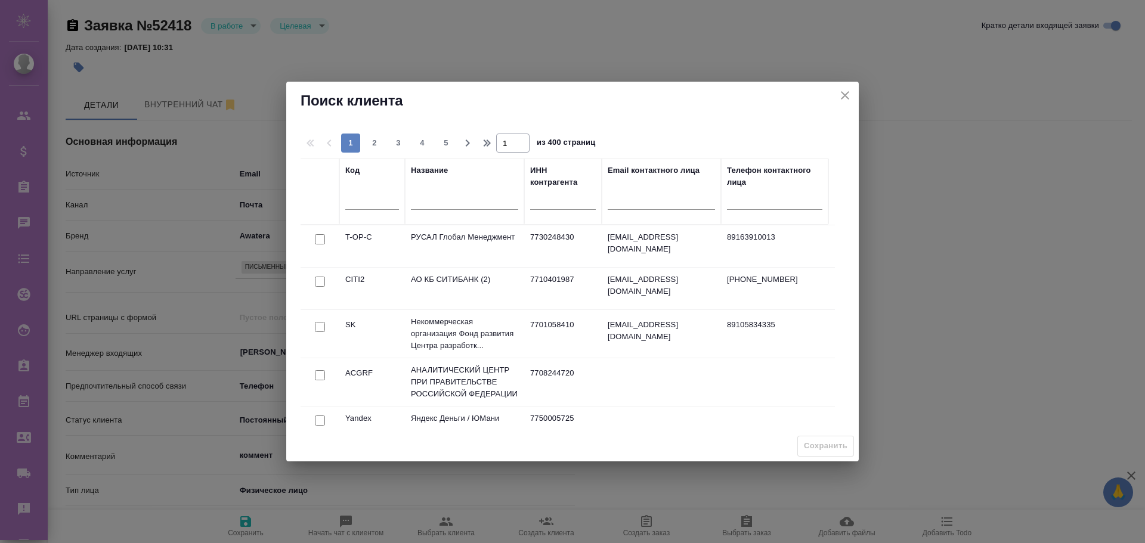
click at [320, 239] on input "checkbox" at bounding box center [320, 239] width 10 height 10
checkbox input "true"
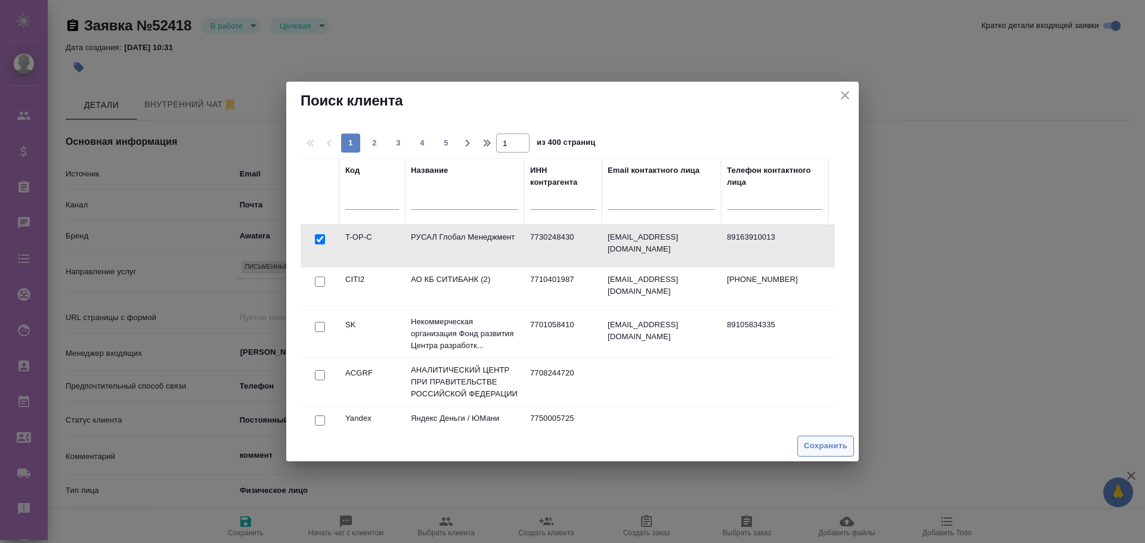
click at [811, 442] on span "Сохранить" at bounding box center [826, 446] width 44 height 14
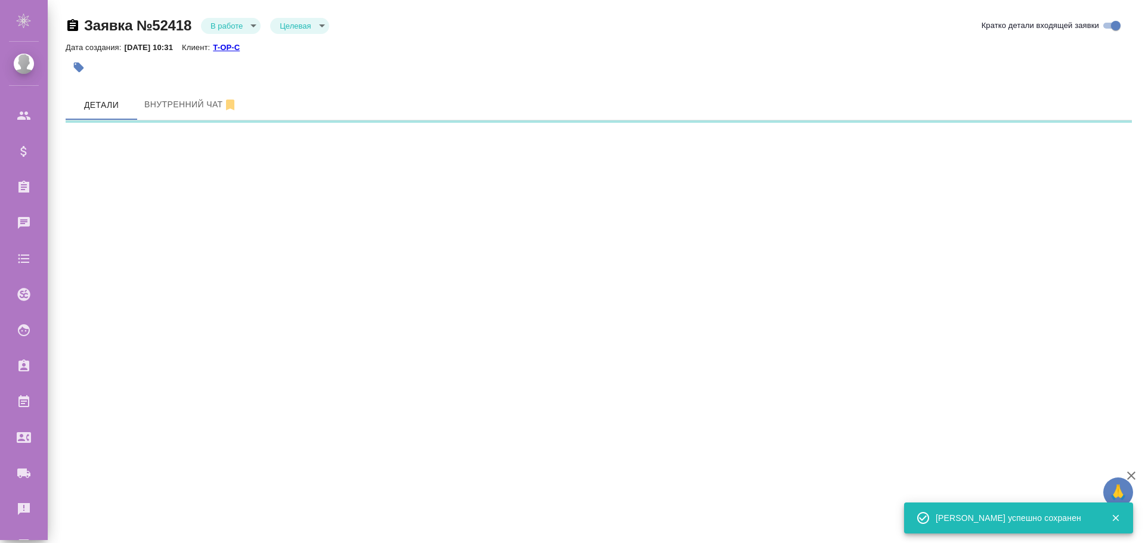
select select "RU"
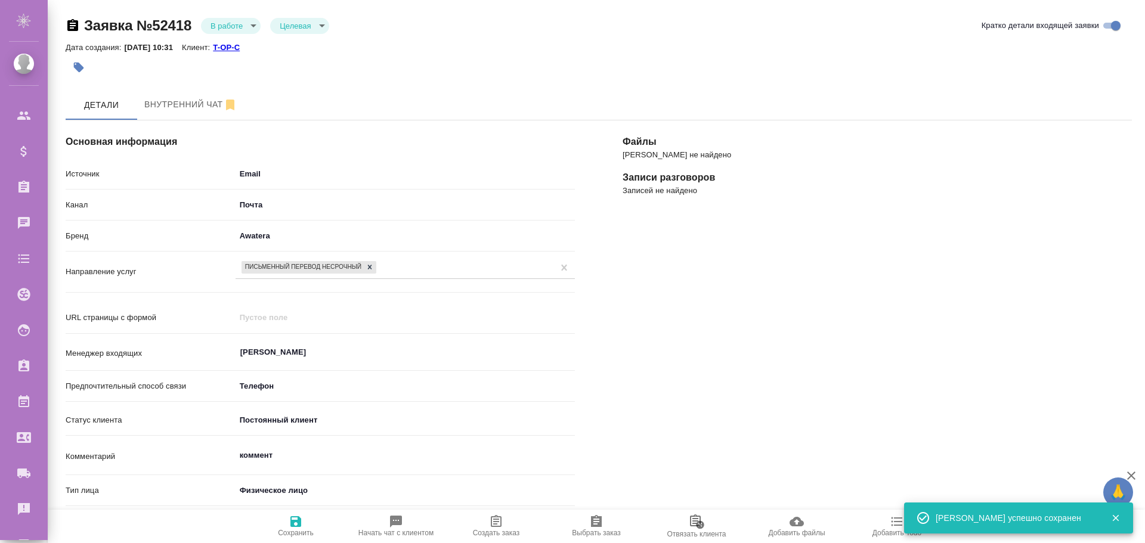
click at [507, 521] on span "Создать заказ" at bounding box center [496, 526] width 86 height 23
type textarea "x"
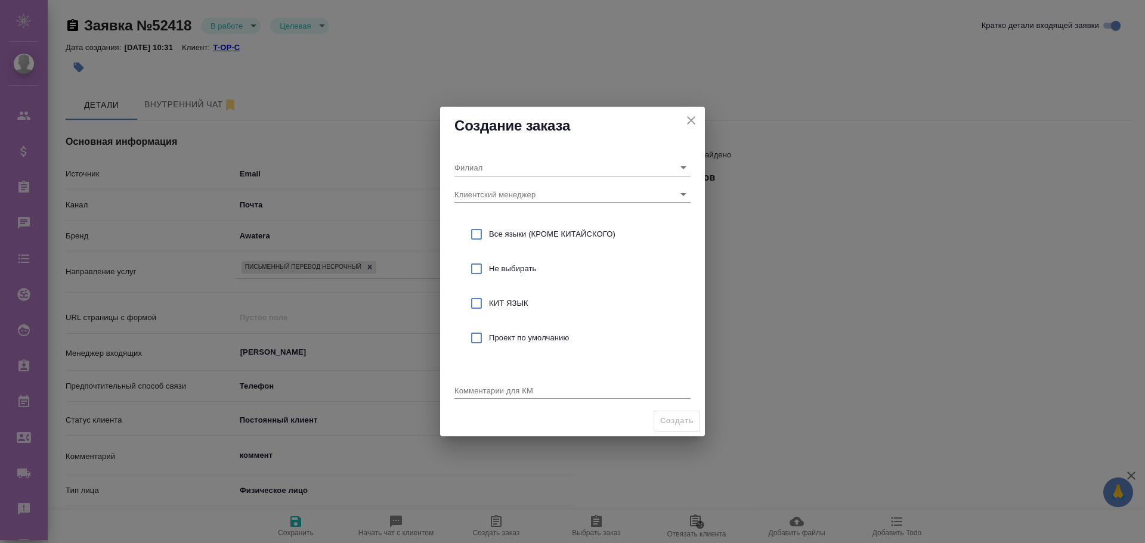
click at [474, 304] on input "checkbox" at bounding box center [476, 303] width 25 height 25
checkbox input "true"
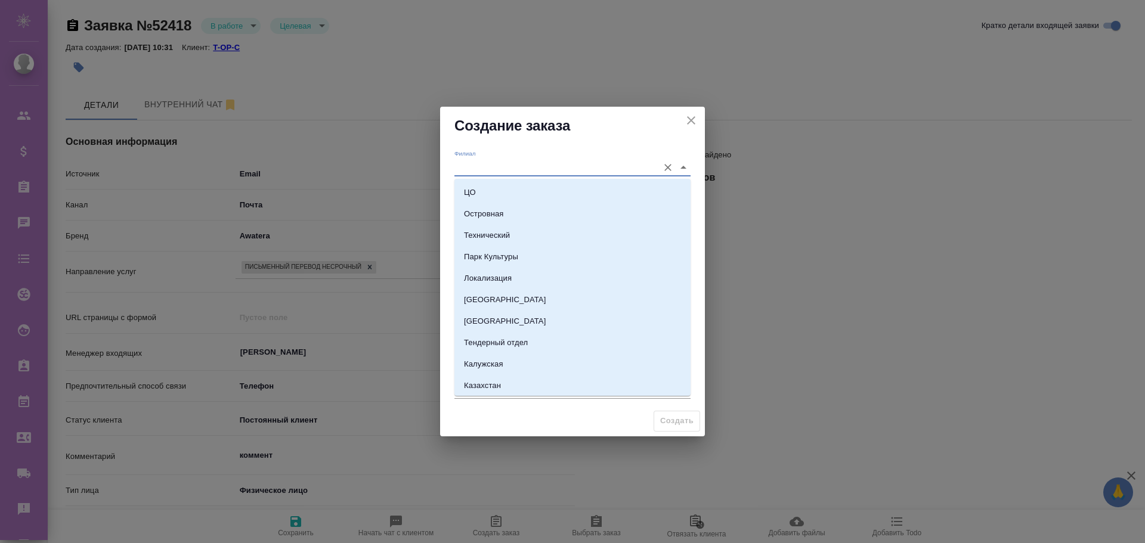
click at [488, 171] on input "Филиал" at bounding box center [553, 167] width 198 height 16
click at [486, 214] on p "Островная" at bounding box center [483, 214] width 39 height 12
type input "Островная"
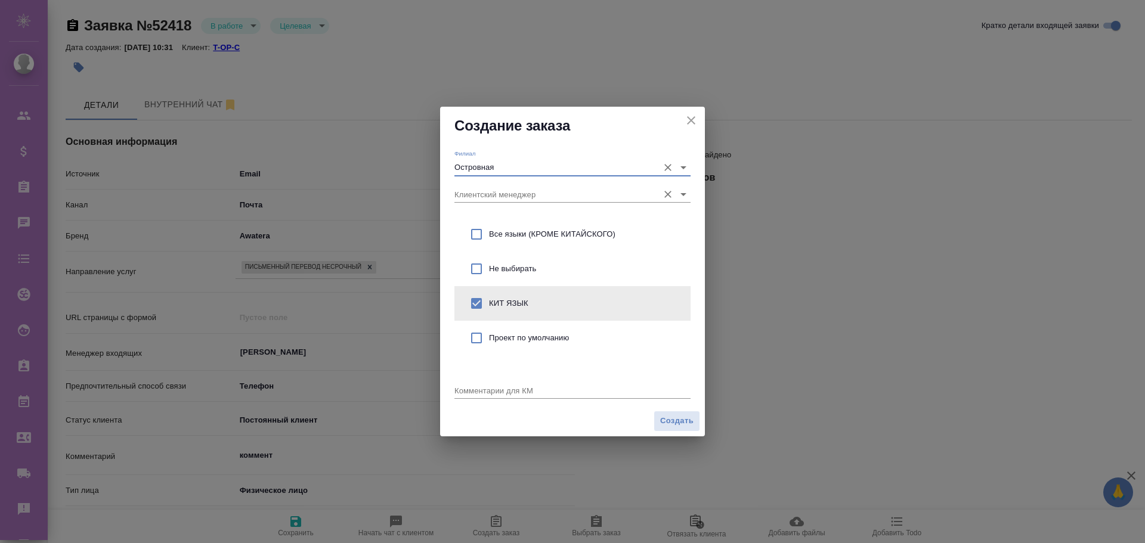
click at [486, 196] on input "Клиентский менеджер" at bounding box center [553, 194] width 198 height 16
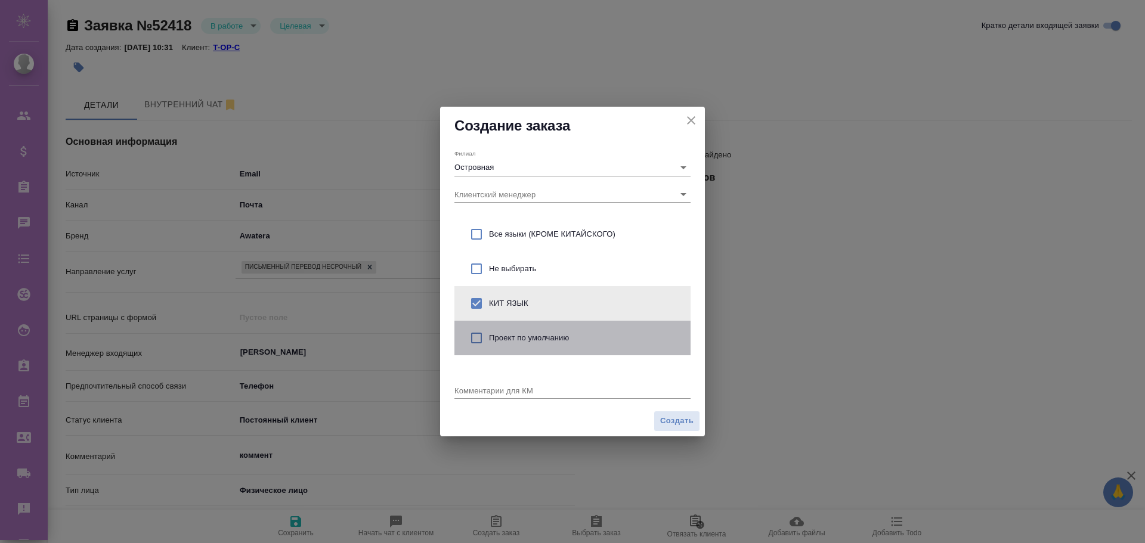
click at [454, 352] on div "Проект по умолчанию" at bounding box center [572, 338] width 236 height 35
checkbox input "false"
checkbox input "true"
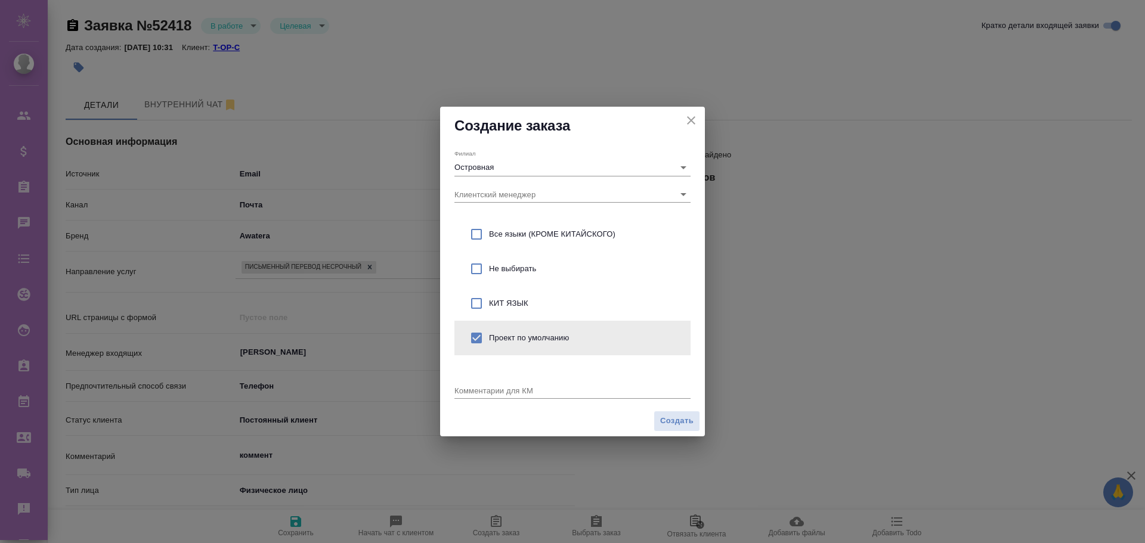
click at [471, 301] on input "checkbox" at bounding box center [476, 303] width 25 height 25
checkbox input "true"
checkbox input "false"
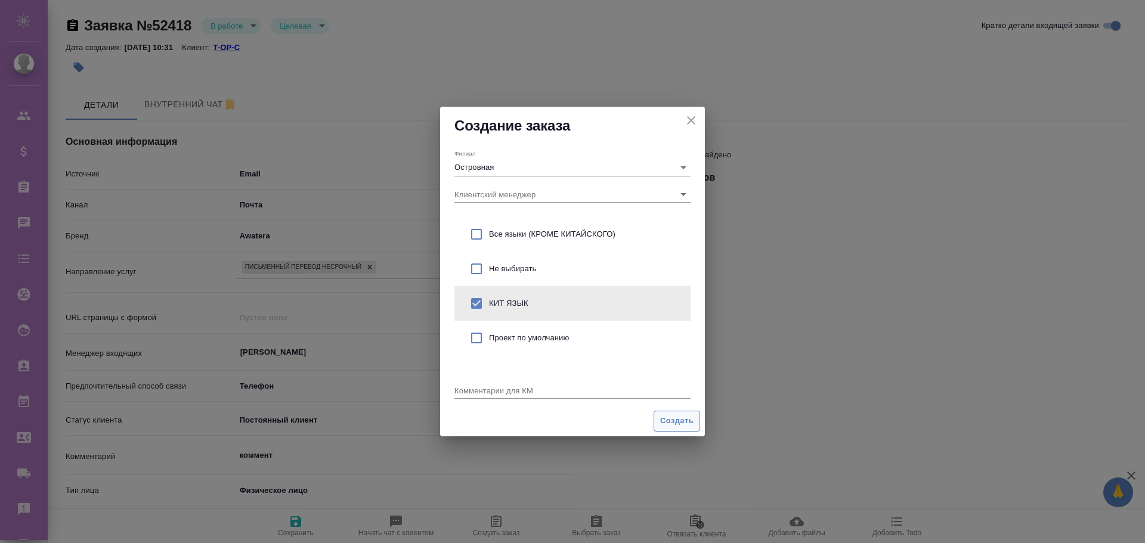
click at [676, 418] on span "Создать" at bounding box center [676, 421] width 33 height 14
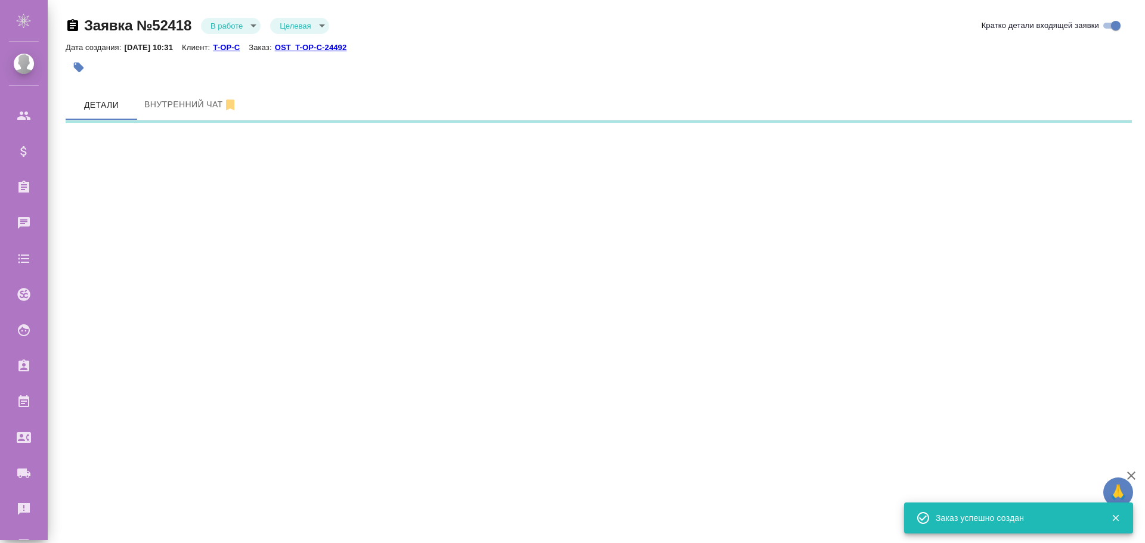
select select "RU"
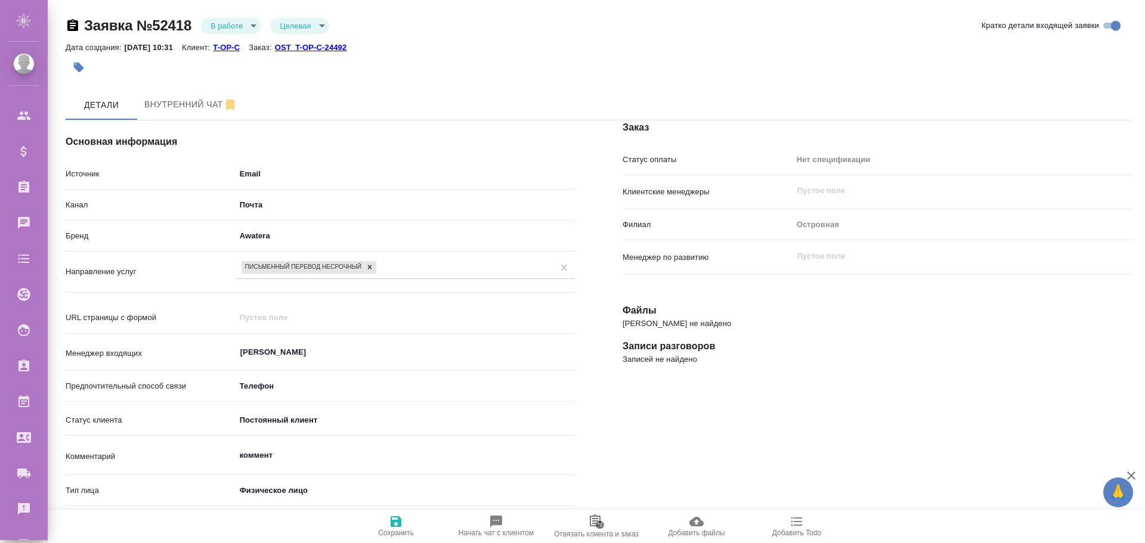
type textarea "x"
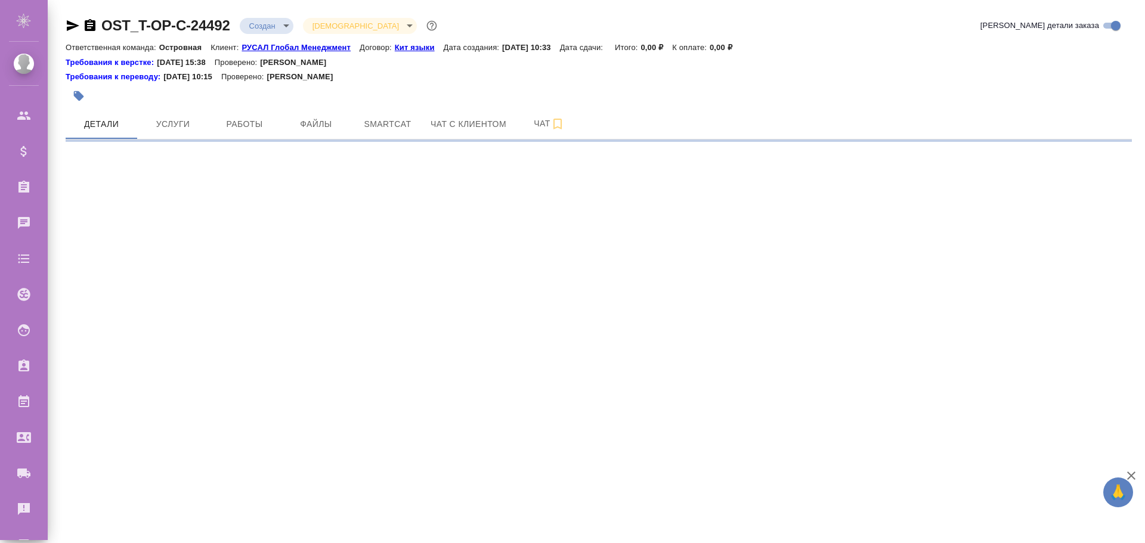
select select "RU"
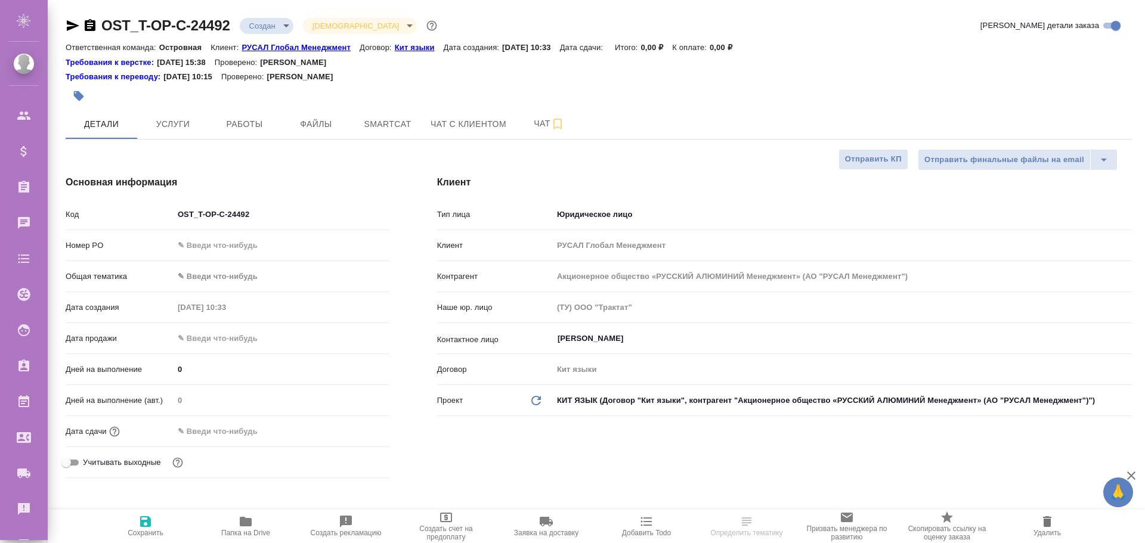
type textarea "x"
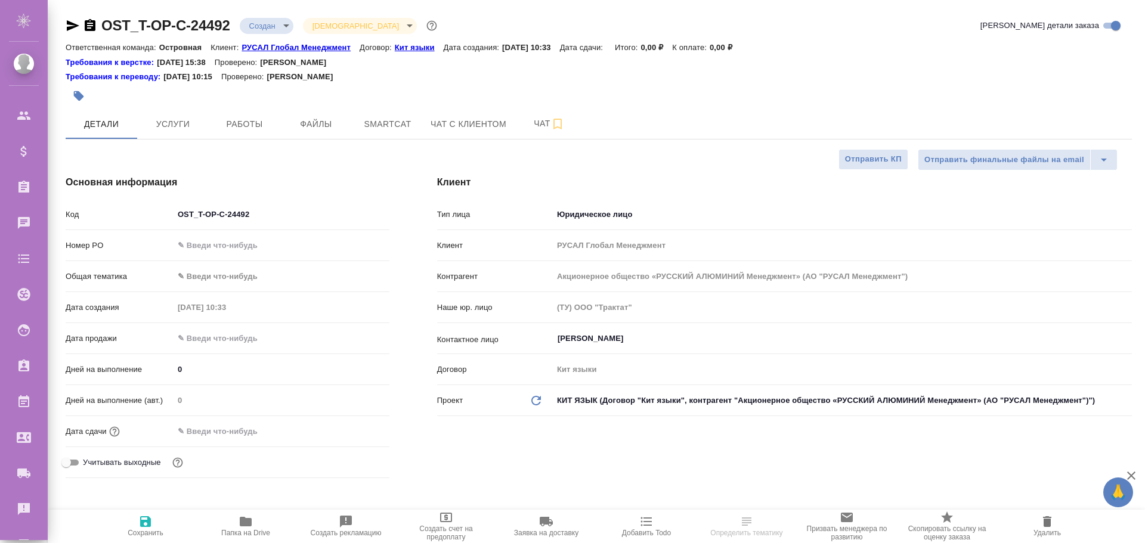
type textarea "x"
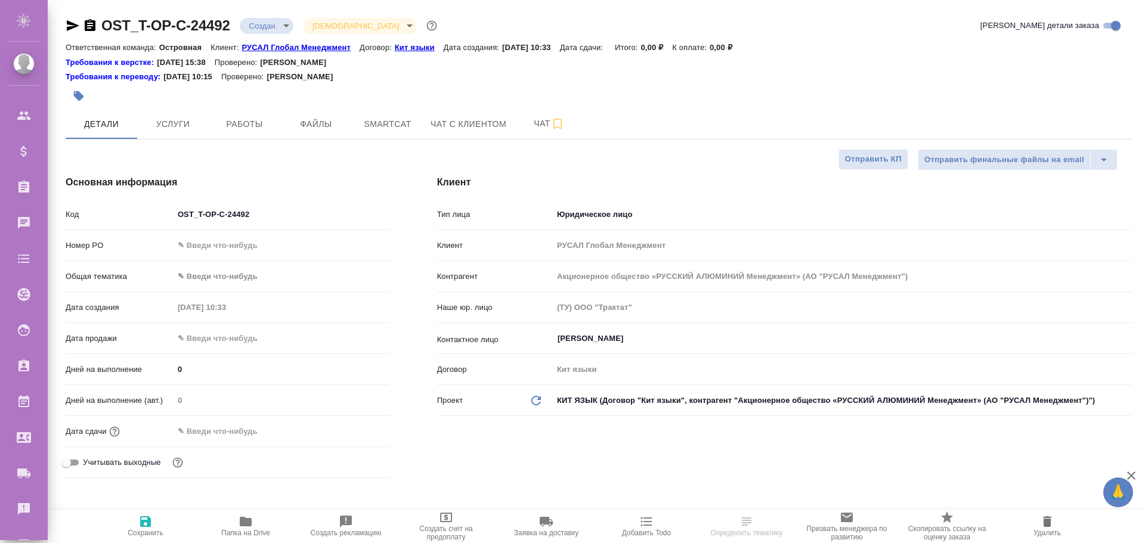
type textarea "x"
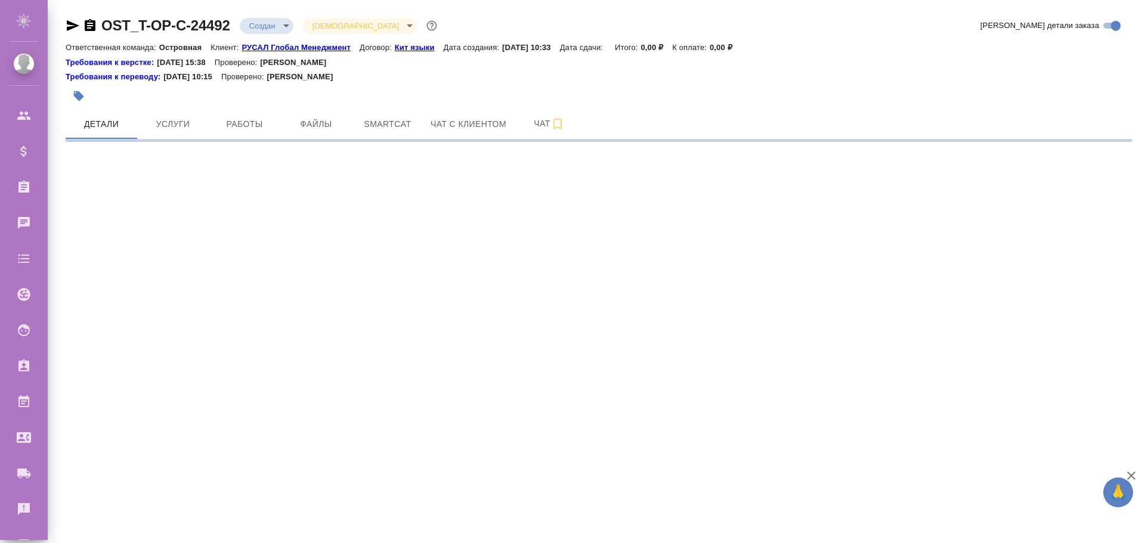
select select "RU"
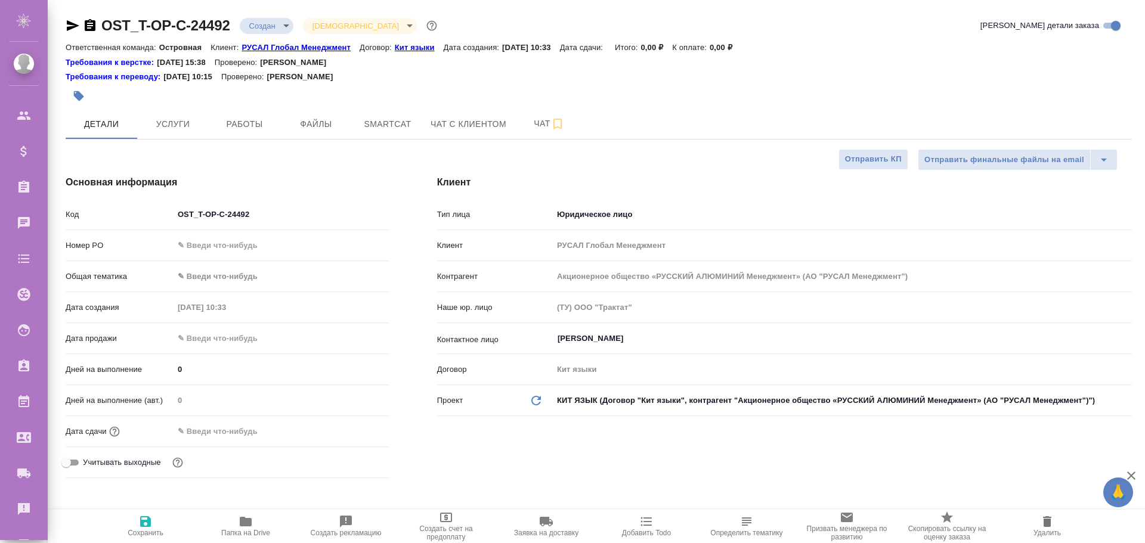
type textarea "x"
click at [1047, 532] on span "Удалить" at bounding box center [1046, 533] width 27 height 8
type textarea "x"
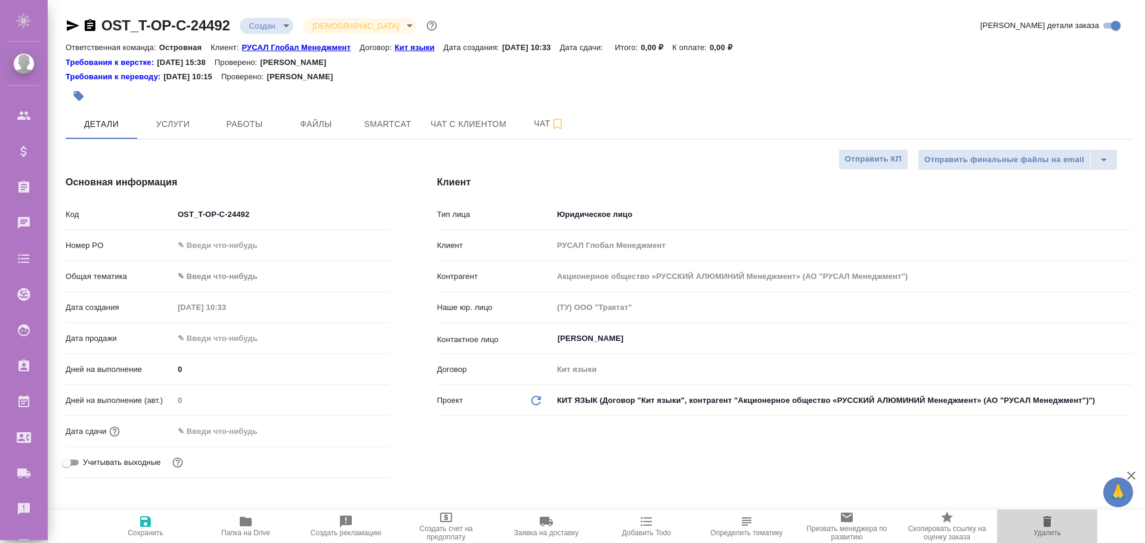
type textarea "x"
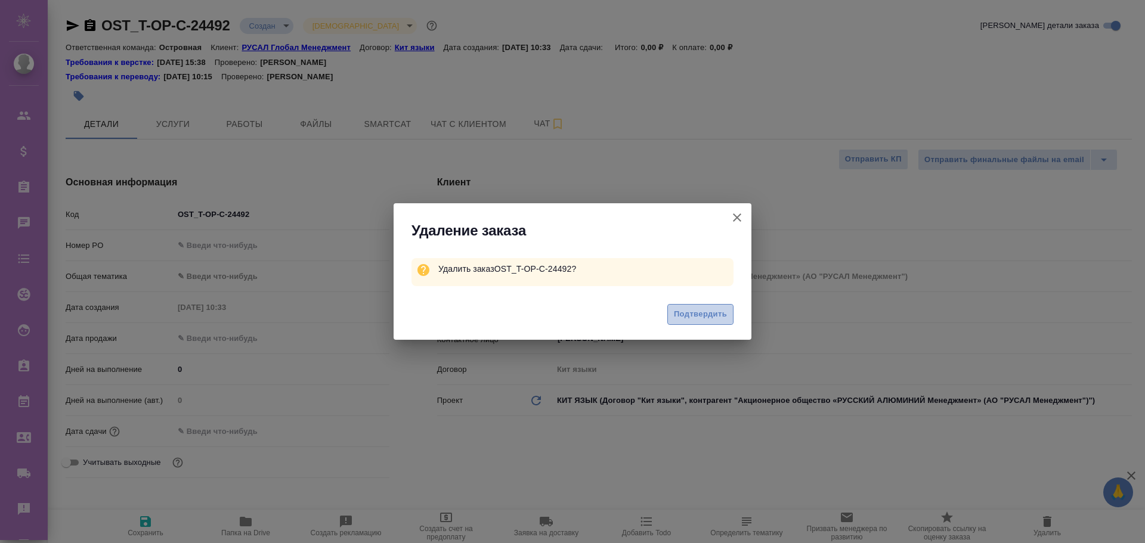
click at [701, 309] on span "Подтвердить" at bounding box center [700, 315] width 53 height 14
type textarea "x"
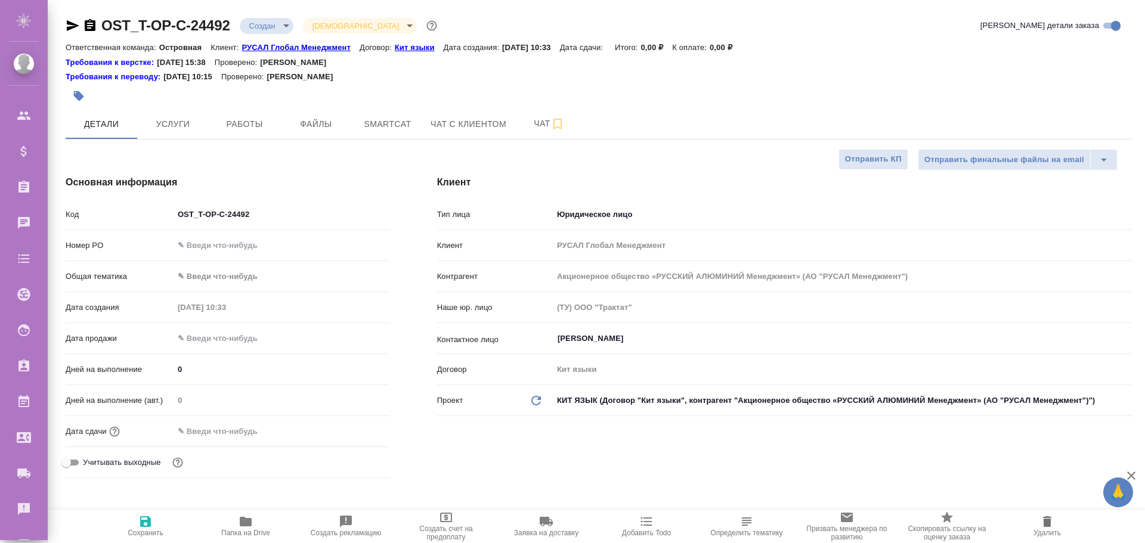
type textarea "x"
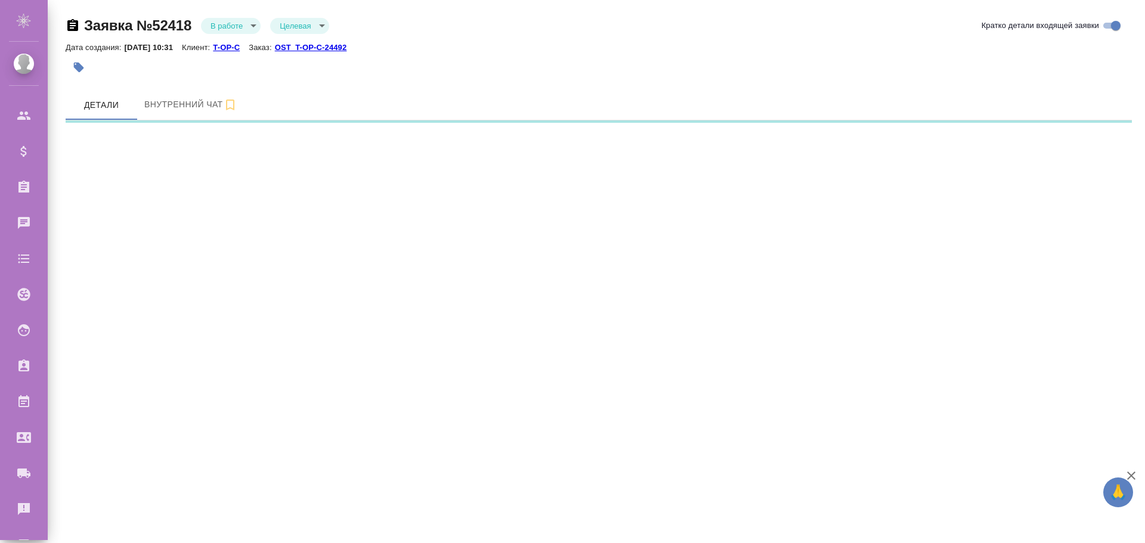
select select "RU"
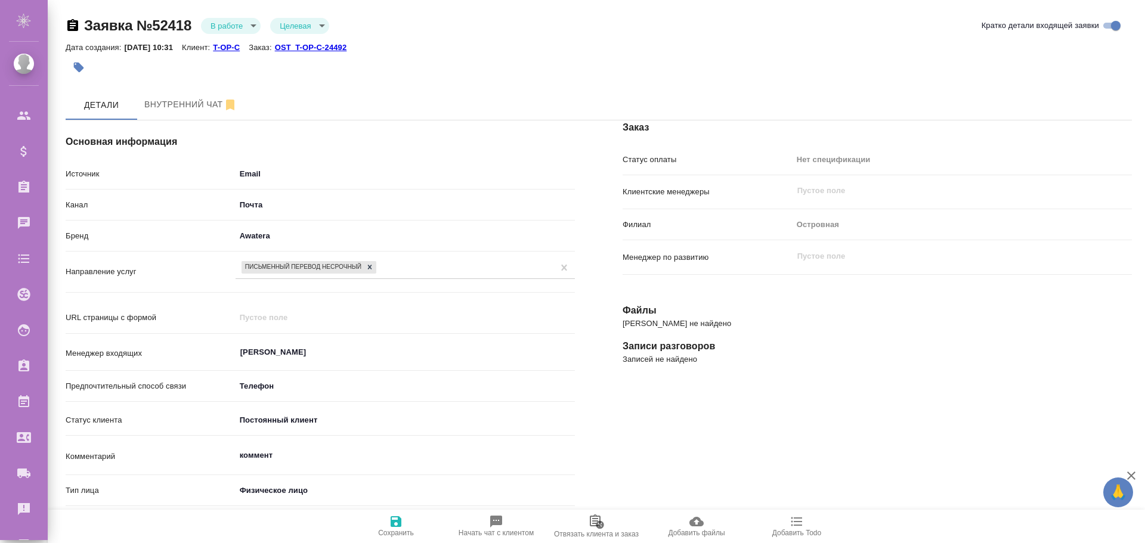
type textarea "x"
click at [586, 521] on span "Отвязать клиента и заказ" at bounding box center [596, 526] width 86 height 24
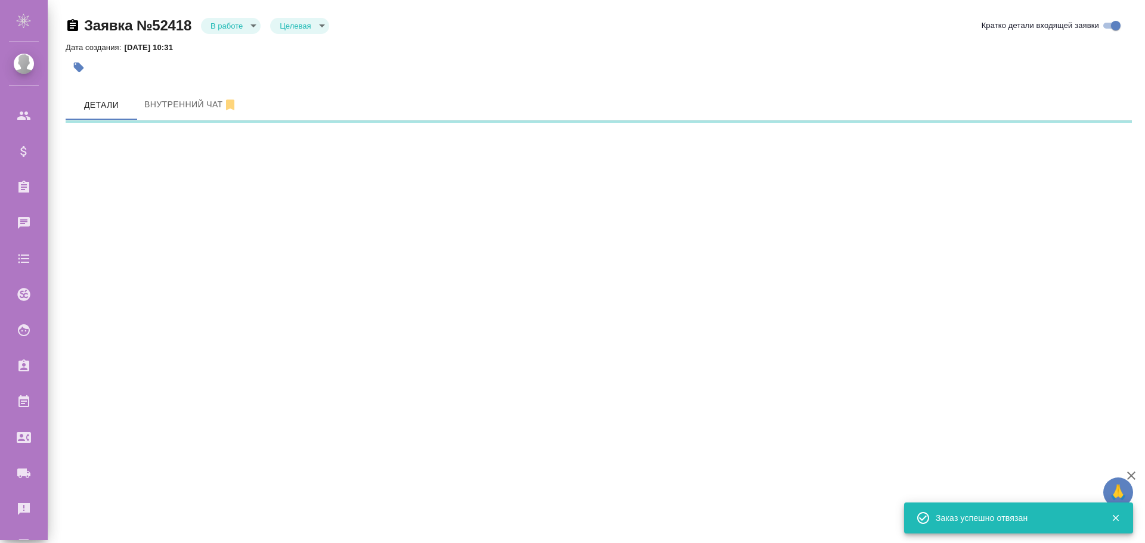
select select "RU"
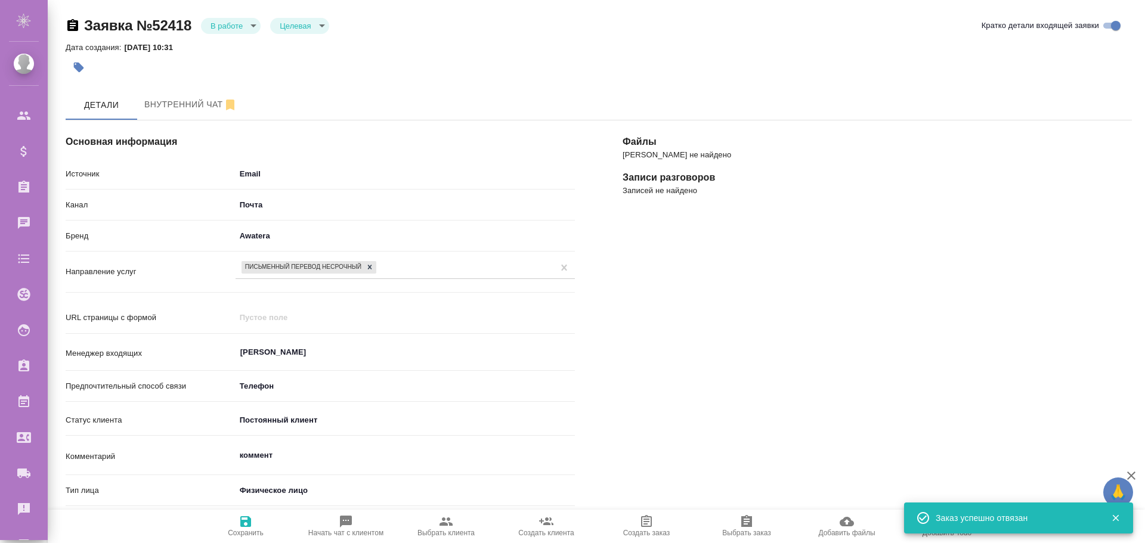
type textarea "x"
click at [274, 176] on body "🙏 .cls-1 fill:#fff; AWATERA Poleshchuk Grigory Клиенты Спецификации Заказы 0 Ча…" at bounding box center [572, 271] width 1145 height 543
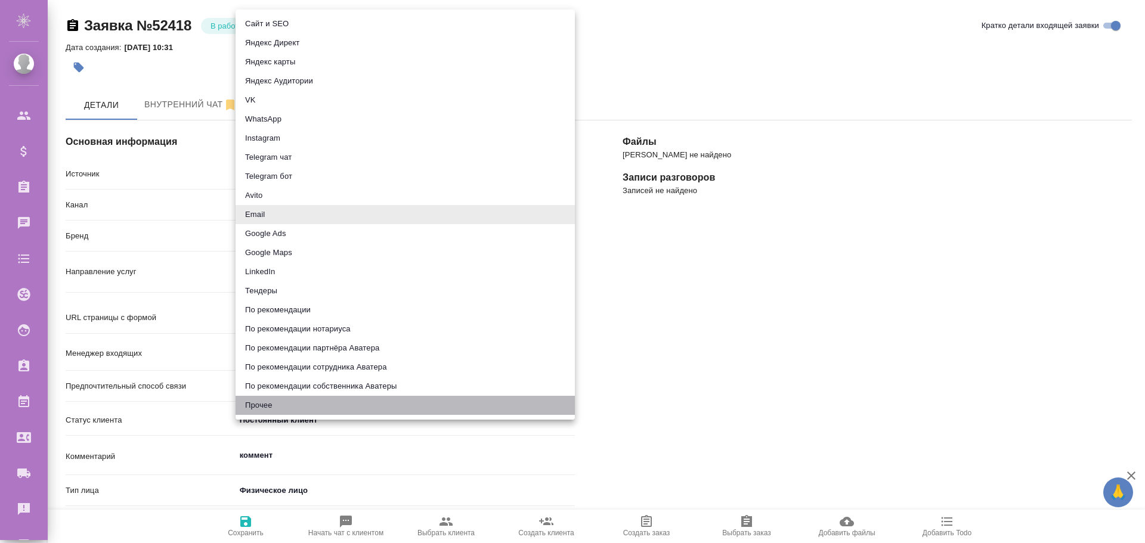
click at [270, 408] on li "Прочее" at bounding box center [405, 405] width 339 height 19
type input "other"
type textarea "x"
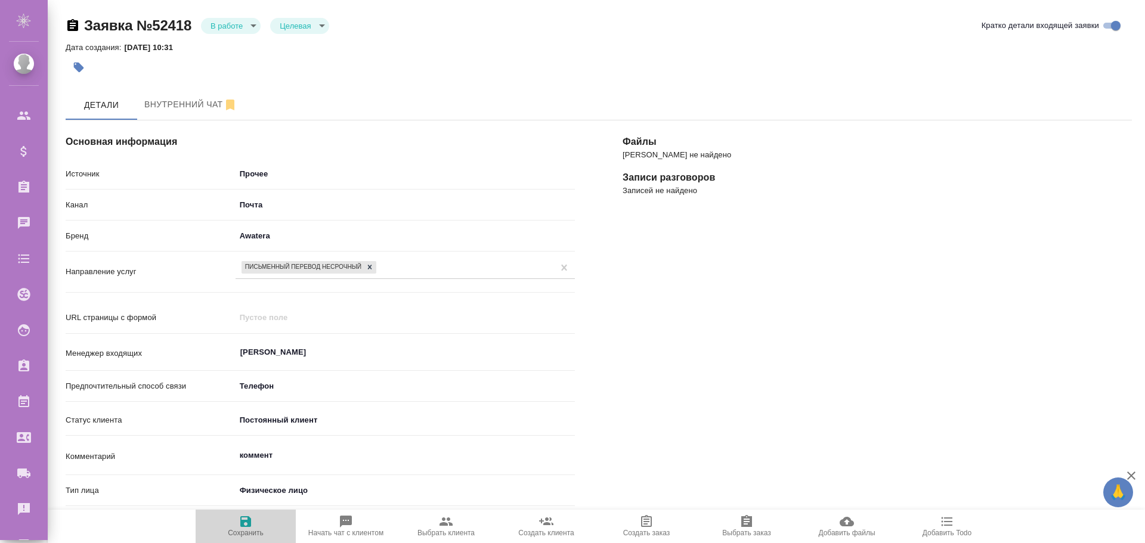
click at [250, 517] on icon "button" at bounding box center [245, 522] width 14 height 14
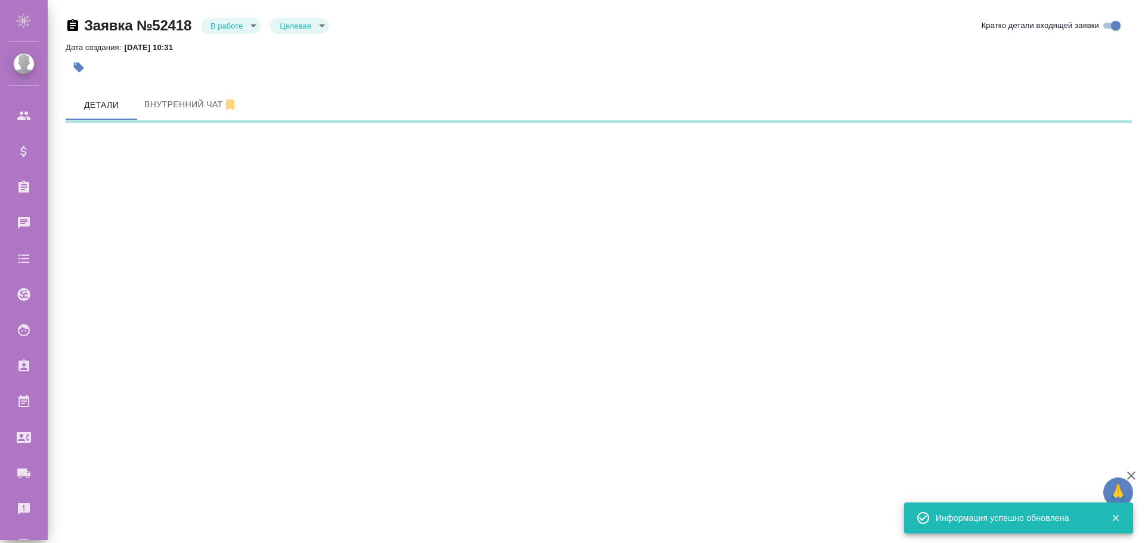
select select "RU"
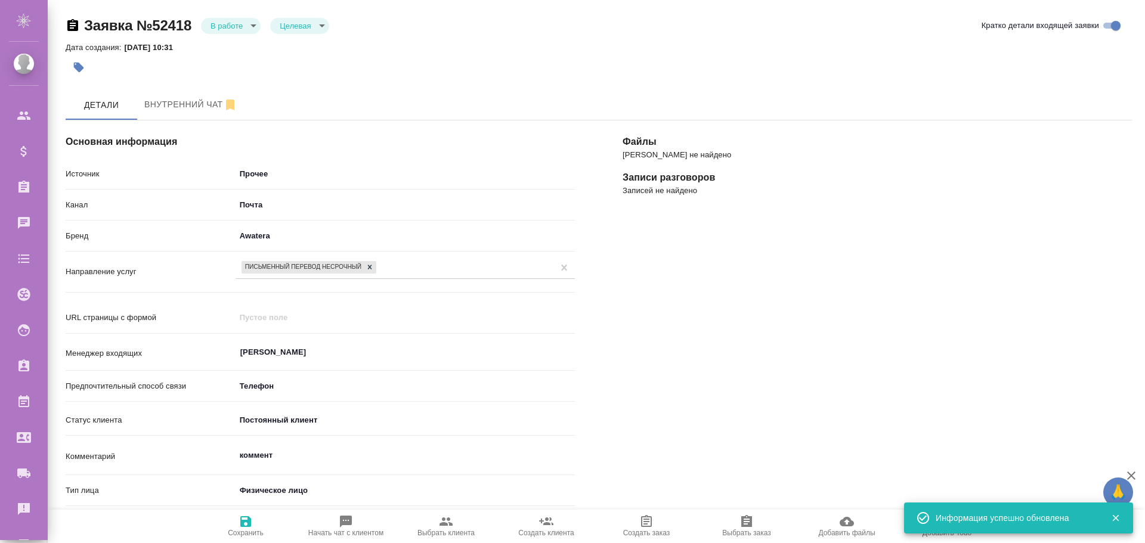
click at [447, 525] on icon "button" at bounding box center [445, 522] width 13 height 8
type textarea "x"
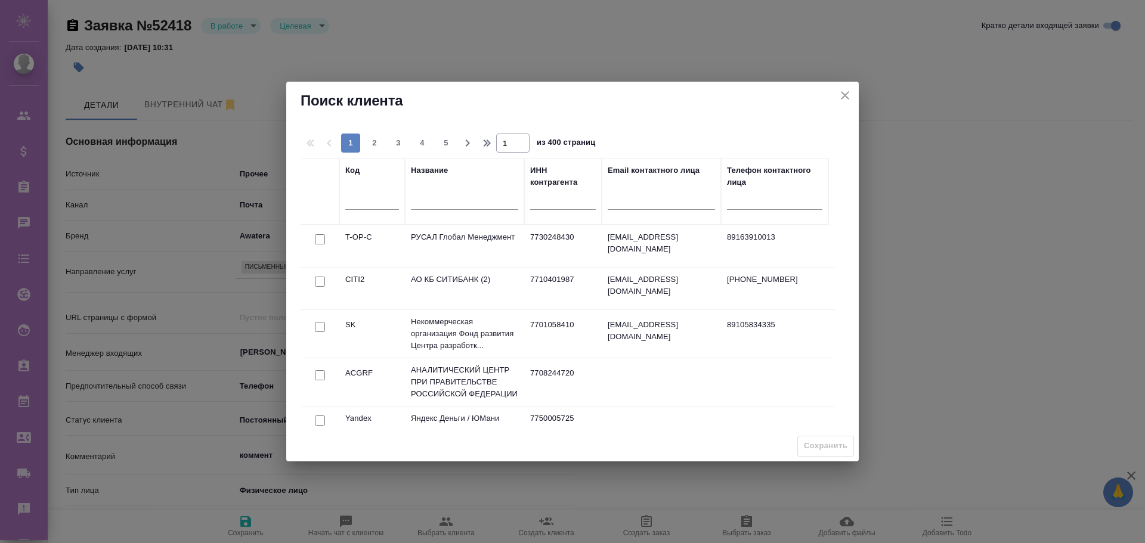
click at [311, 237] on div at bounding box center [319, 239] width 27 height 17
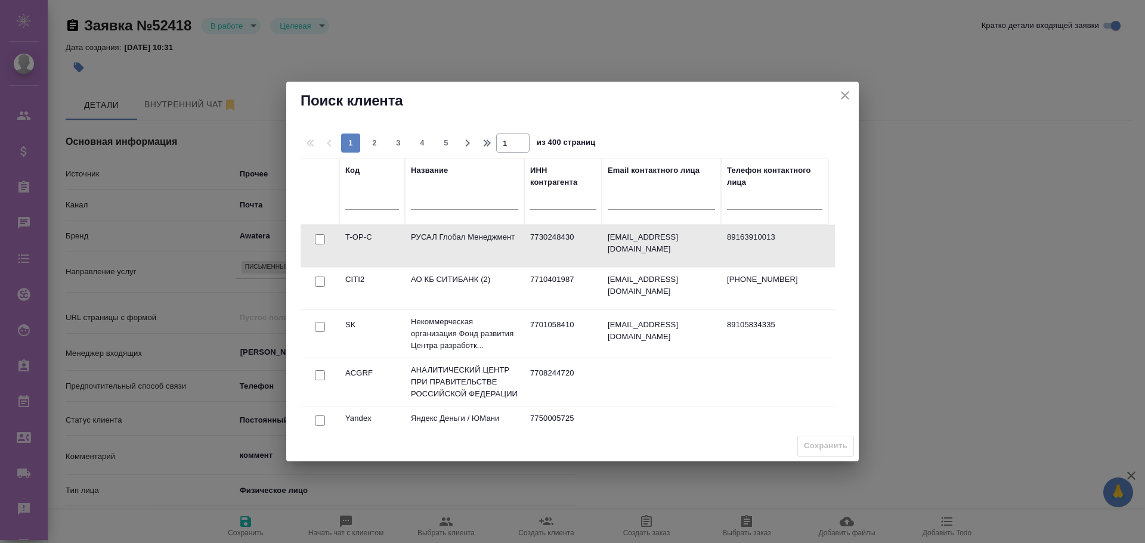
click at [321, 243] on input "checkbox" at bounding box center [320, 239] width 10 height 10
checkbox input "true"
click at [813, 447] on span "Сохранить" at bounding box center [826, 446] width 44 height 14
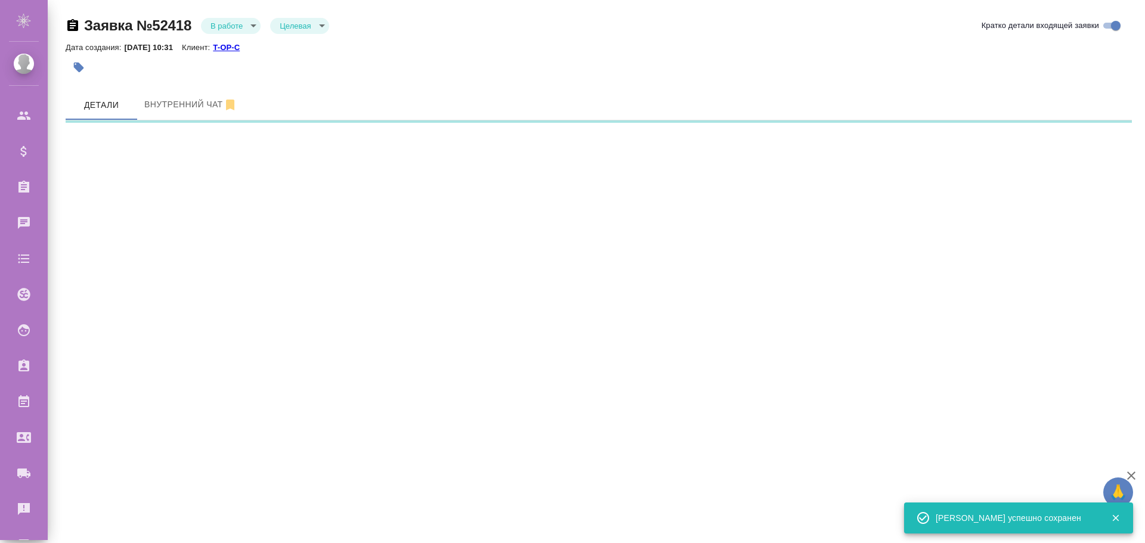
select select "RU"
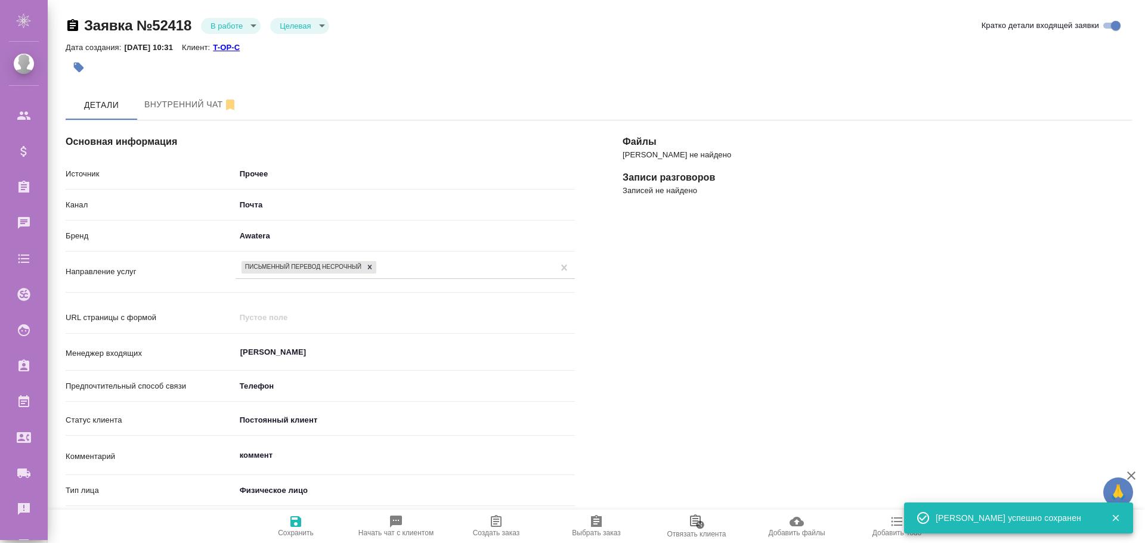
click at [503, 522] on icon "button" at bounding box center [496, 522] width 14 height 14
type textarea "x"
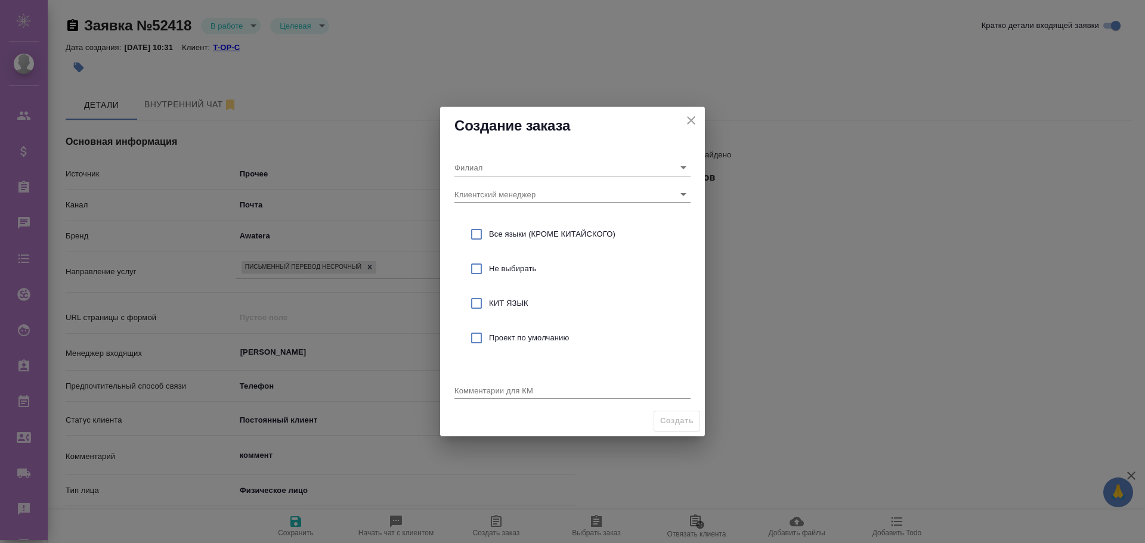
click at [475, 302] on input "checkbox" at bounding box center [476, 303] width 25 height 25
checkbox input "true"
click at [490, 172] on input "Филиал" at bounding box center [553, 167] width 198 height 16
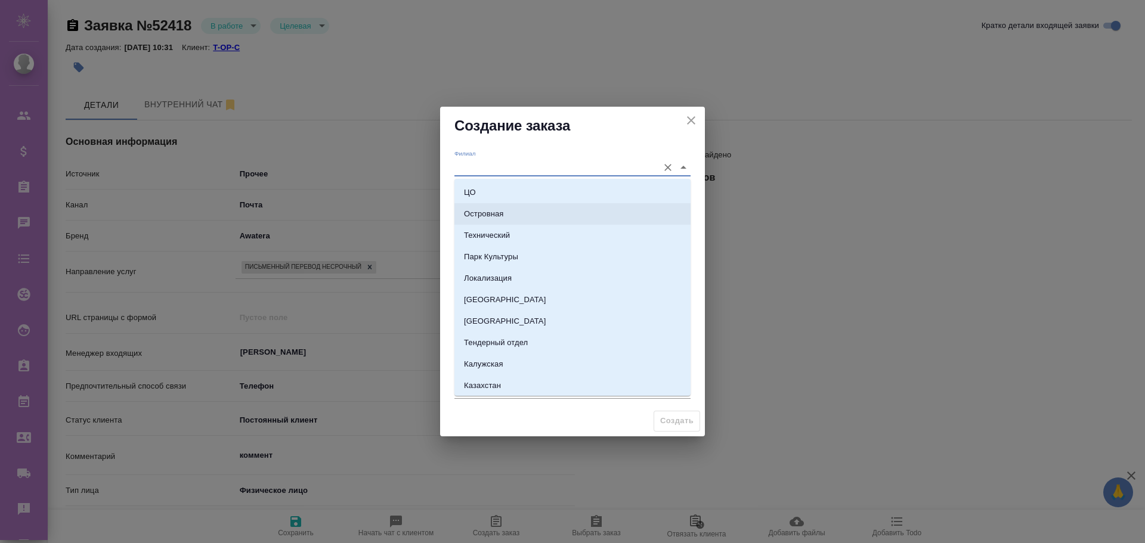
click at [488, 210] on p "Островная" at bounding box center [483, 214] width 39 height 12
type input "Островная"
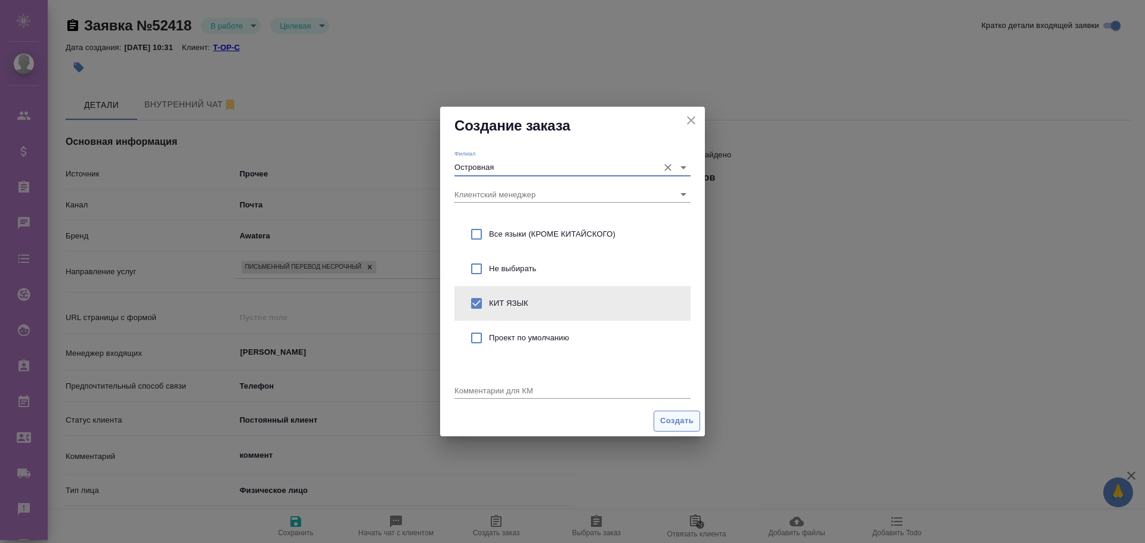
click at [674, 426] on span "Создать" at bounding box center [676, 421] width 33 height 14
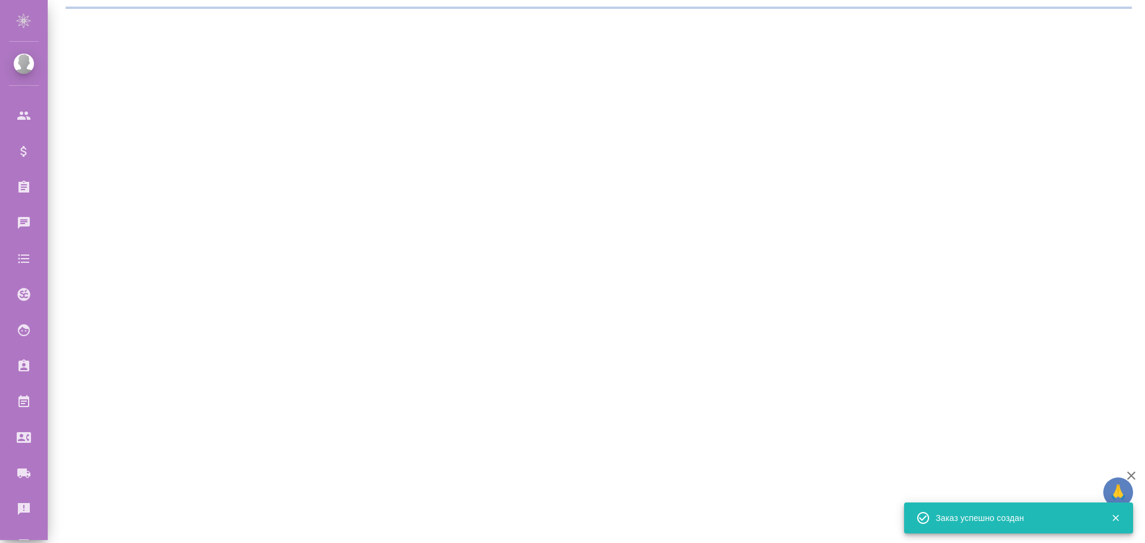
select select "RU"
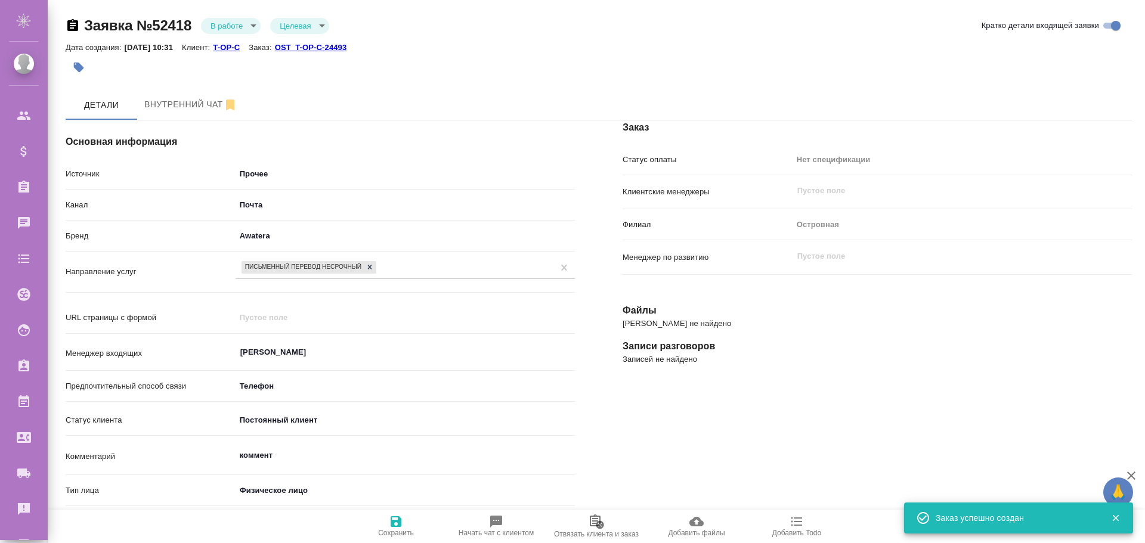
type textarea "x"
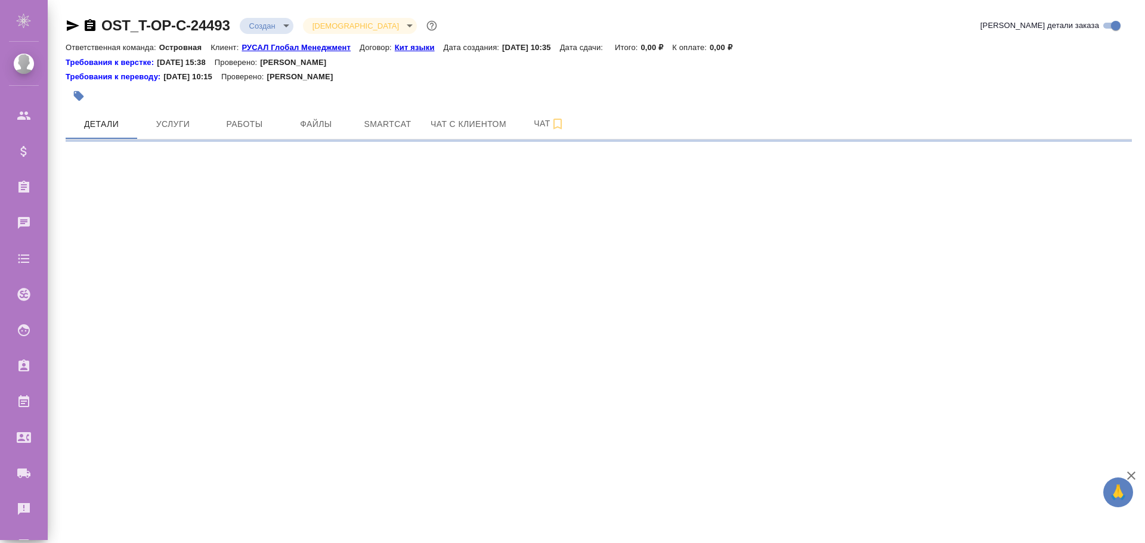
select select "RU"
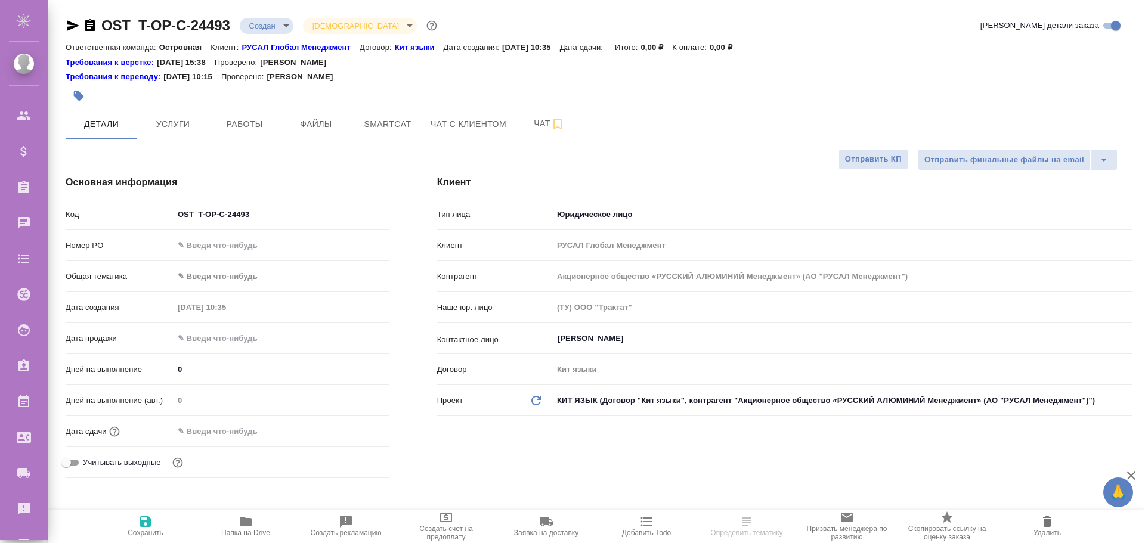
type textarea "x"
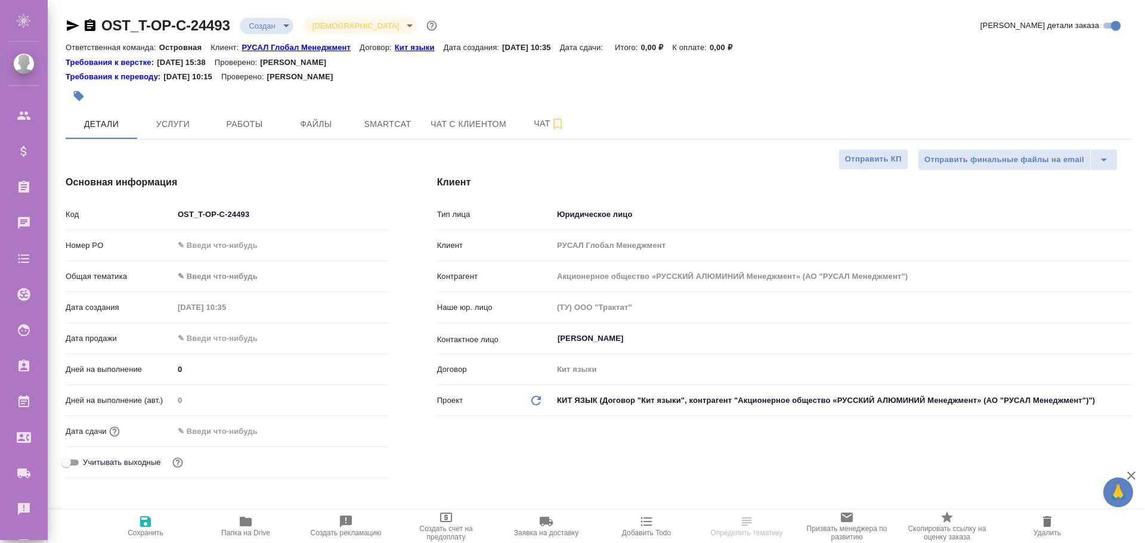
type textarea "x"
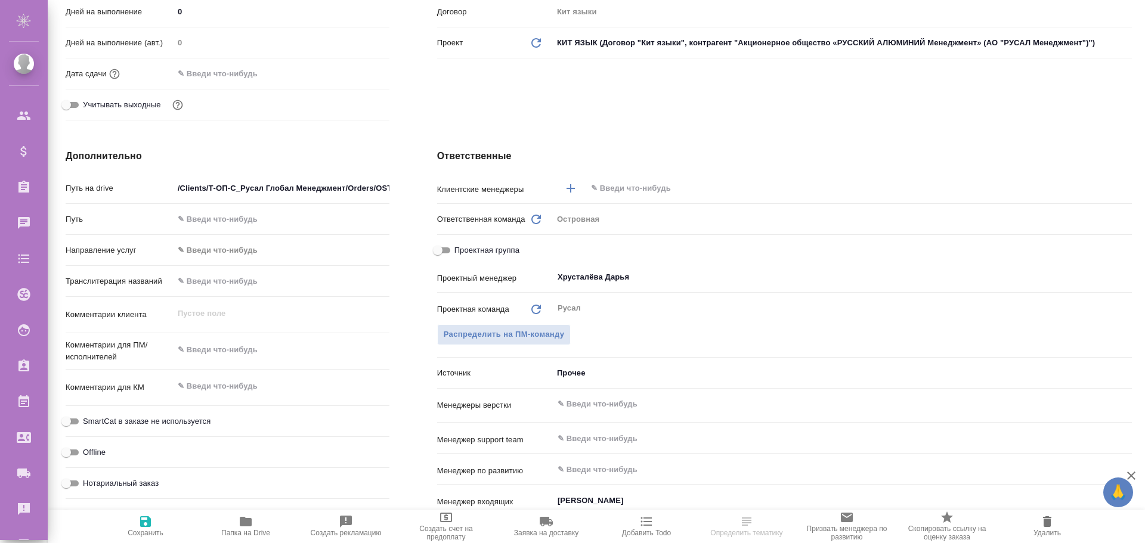
scroll to position [477, 0]
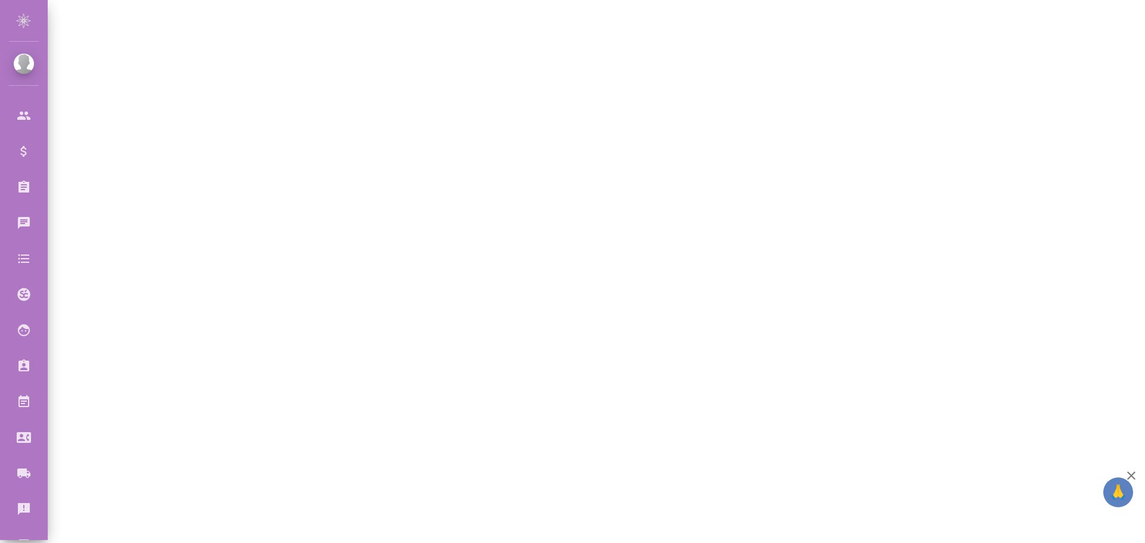
select select "RU"
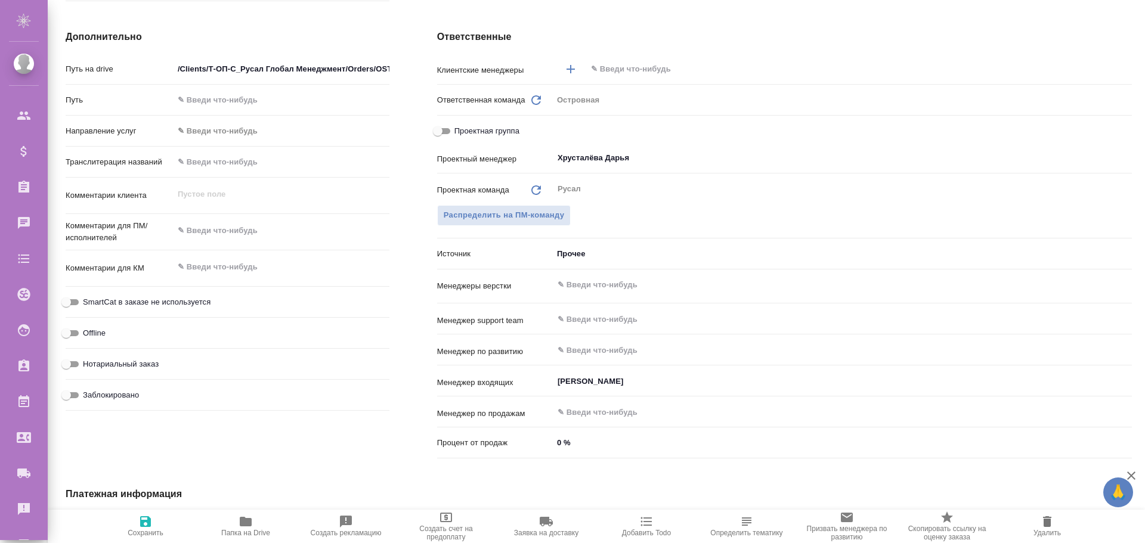
type textarea "x"
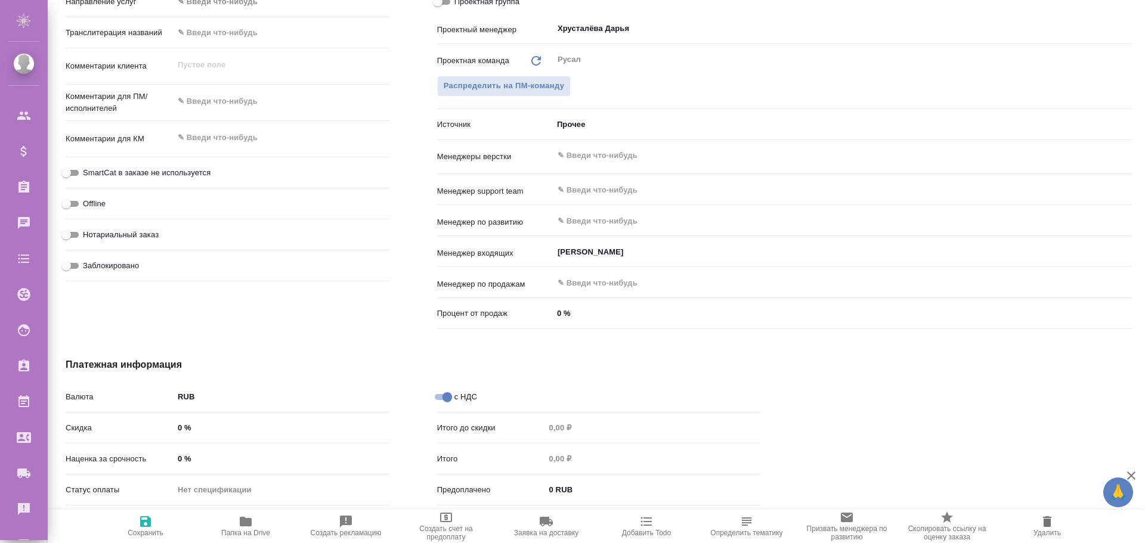
scroll to position [368, 0]
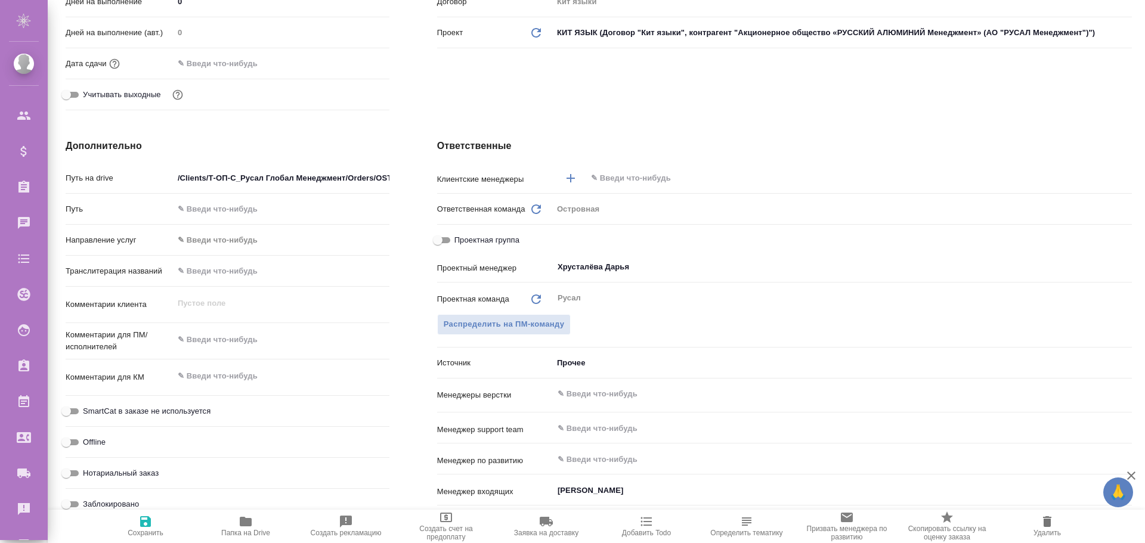
click at [597, 364] on body "🙏 .cls-1 fill:#fff; AWATERA [PERSON_NAME] Спецификации Заказы 0 Чаты Todo Проек…" at bounding box center [572, 271] width 1145 height 543
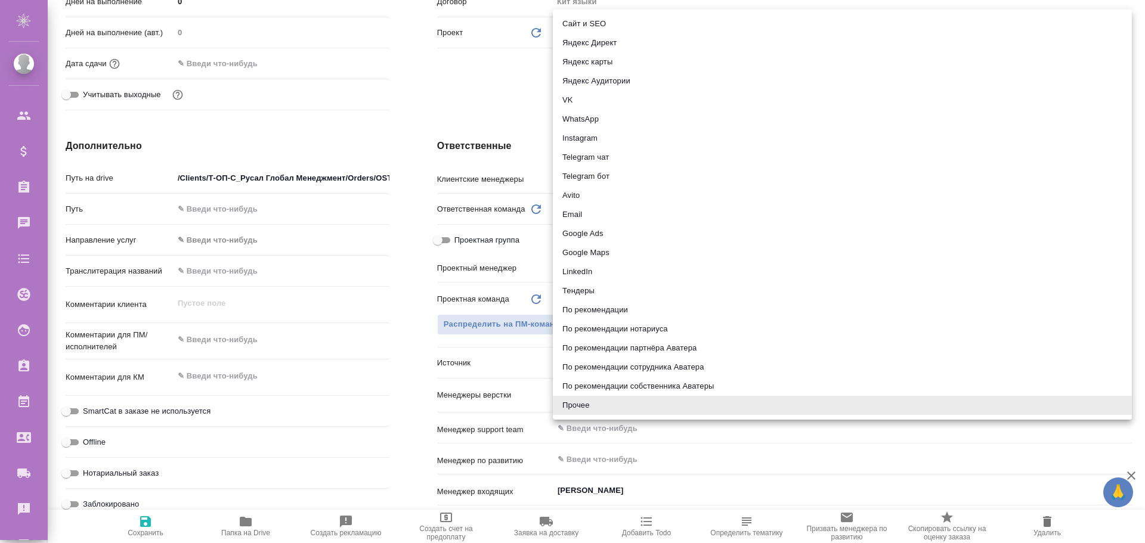
click at [418, 315] on div at bounding box center [572, 271] width 1145 height 543
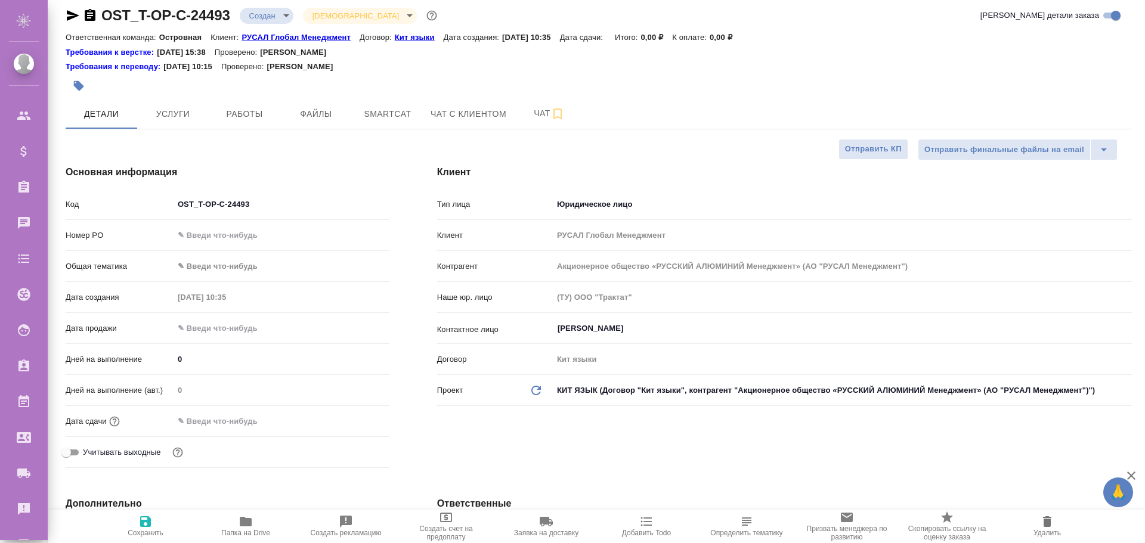
scroll to position [0, 0]
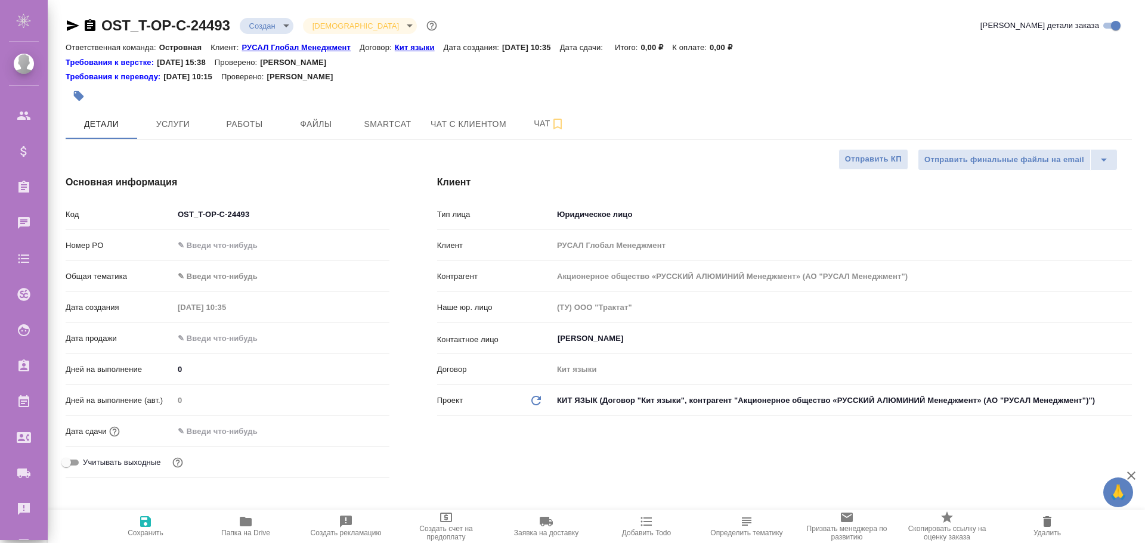
type textarea "x"
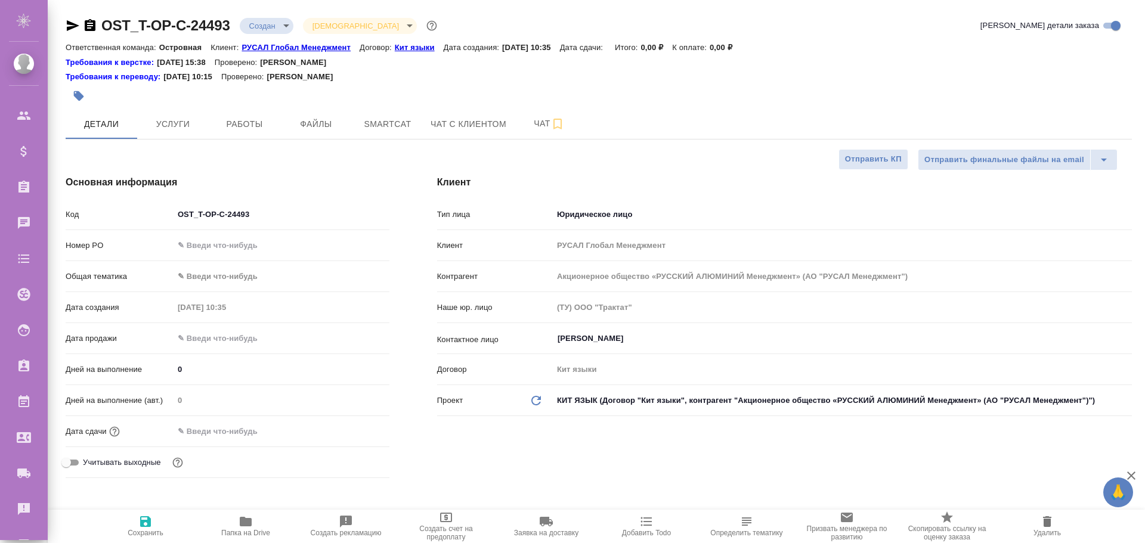
type textarea "x"
